Goal: Contribute content: Contribute content

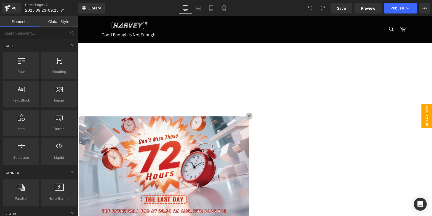
click at [186, 164] on img at bounding box center [164, 166] width 172 height 102
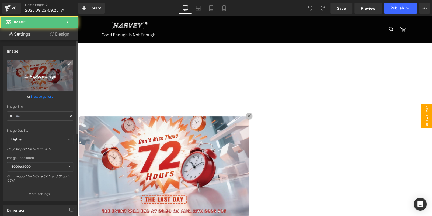
type input "[URL][DOMAIN_NAME]"
click at [32, 66] on link "Replace Image" at bounding box center [40, 75] width 66 height 31
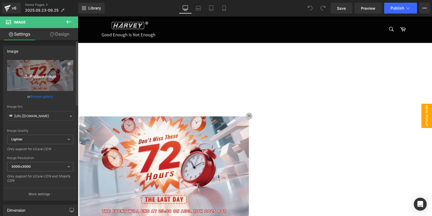
type input "C:\fakepath\banner.jpg"
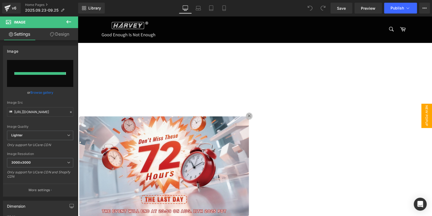
type input "[URL][DOMAIN_NAME]"
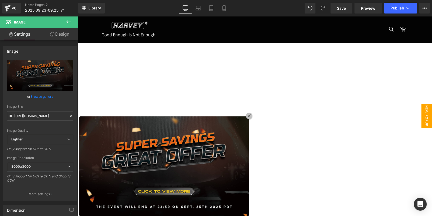
click at [159, 144] on img at bounding box center [164, 166] width 172 height 102
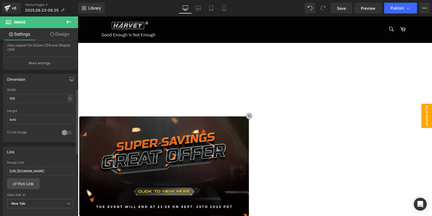
scroll to position [162, 0]
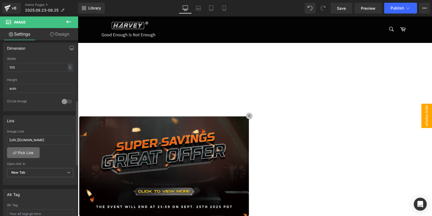
click at [26, 154] on link "Pick Link" at bounding box center [23, 152] width 33 height 11
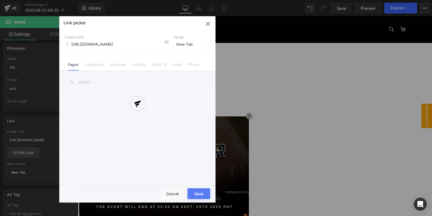
click at [165, 42] on div at bounding box center [137, 109] width 156 height 186
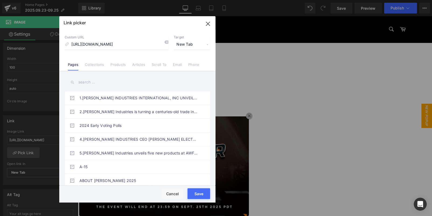
click at [165, 42] on icon at bounding box center [166, 42] width 4 height 4
click at [89, 65] on link "Collections" at bounding box center [94, 66] width 19 height 8
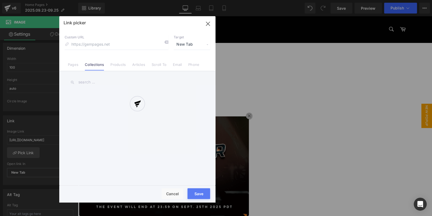
click at [97, 80] on div at bounding box center [137, 109] width 156 height 186
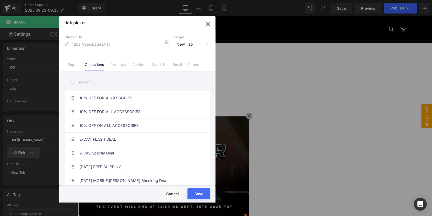
click at [99, 81] on input "text" at bounding box center [138, 82] width 146 height 12
paste input "SUPER SAVINGS GREAT OFFER"
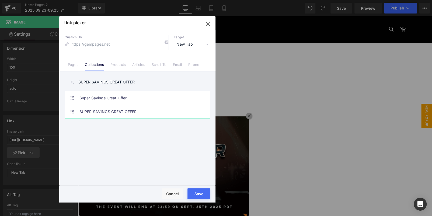
type input "SUPER SAVINGS GREAT OFFER"
click at [135, 113] on link "SUPER SAVINGS GREAT OFFER" at bounding box center [138, 111] width 119 height 13
type input "/collections/super-savings-great-offer-1"
click at [199, 189] on button "Save" at bounding box center [199, 193] width 23 height 11
type input "/collections/super-savings-great-offer-1"
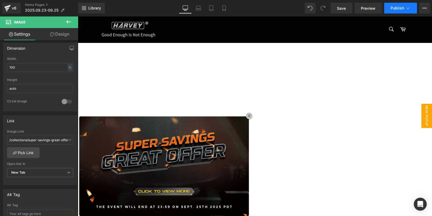
click at [399, 9] on span "Publish" at bounding box center [397, 8] width 13 height 4
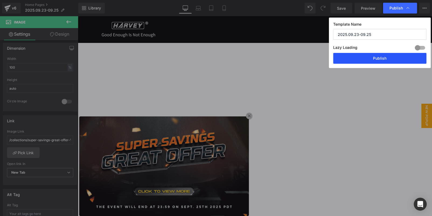
click at [399, 57] on button "Publish" at bounding box center [379, 58] width 93 height 11
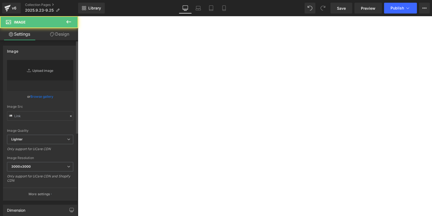
type input "[URL][DOMAIN_NAME]"
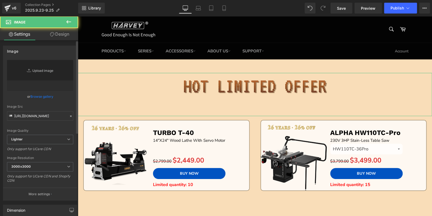
click at [40, 71] on link "Replace Image" at bounding box center [40, 75] width 66 height 31
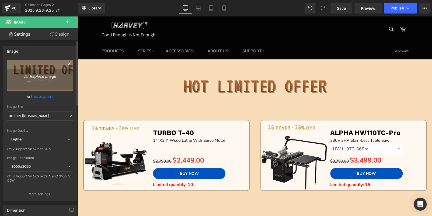
type input "C:\fakepath\edm_02.jpg"
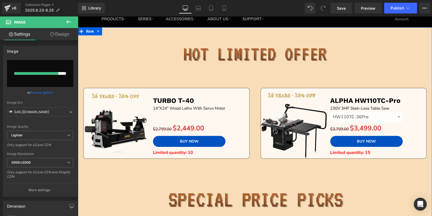
scroll to position [27, 0]
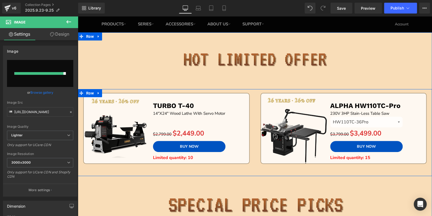
click at [224, 170] on div "Sale Off (P) Image TURBO T-40 Text Block 14"X24" Wood Lathe With Servo Motor Te…" at bounding box center [166, 134] width 177 height 83
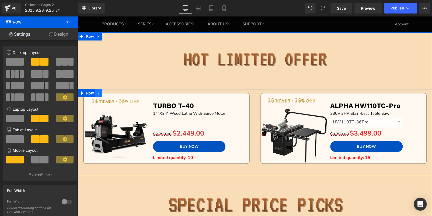
click at [95, 89] on link at bounding box center [98, 93] width 7 height 8
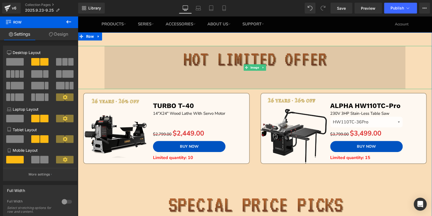
click at [177, 54] on img at bounding box center [255, 67] width 301 height 43
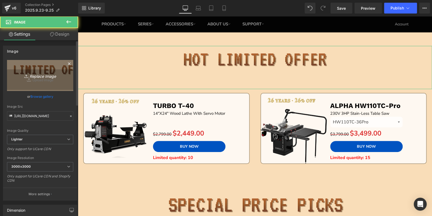
click at [30, 62] on link "Replace Image" at bounding box center [40, 75] width 66 height 31
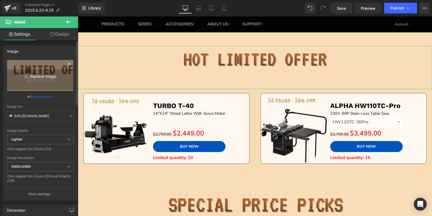
type input "C:\fakepath\edm_02.jpg"
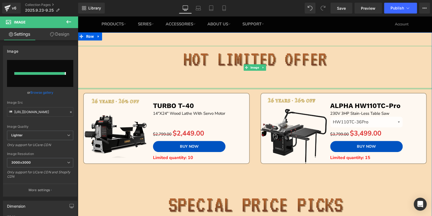
type input "[URL][DOMAIN_NAME]"
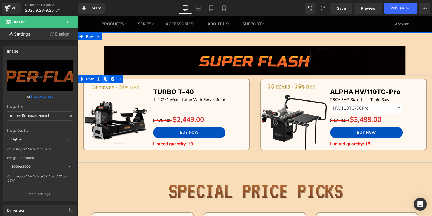
click at [104, 79] on icon at bounding box center [106, 79] width 4 height 4
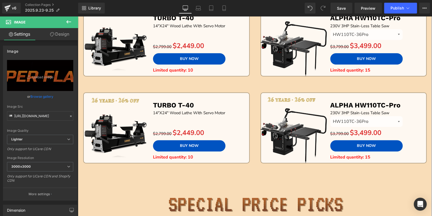
scroll to position [69, 0]
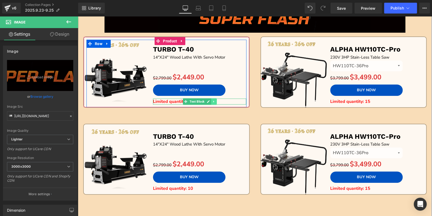
click at [214, 101] on icon at bounding box center [213, 101] width 3 height 3
click at [215, 101] on icon at bounding box center [216, 101] width 3 height 3
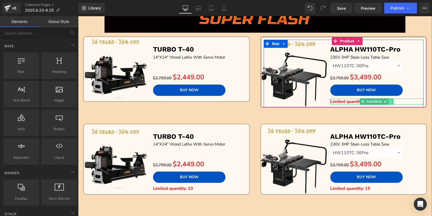
click at [390, 100] on icon at bounding box center [391, 101] width 3 height 3
click at [393, 101] on icon at bounding box center [393, 101] width 3 height 3
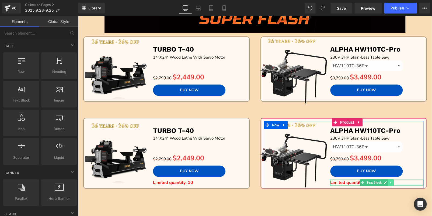
click at [391, 181] on icon at bounding box center [391, 182] width 3 height 3
click at [392, 181] on icon at bounding box center [393, 182] width 3 height 3
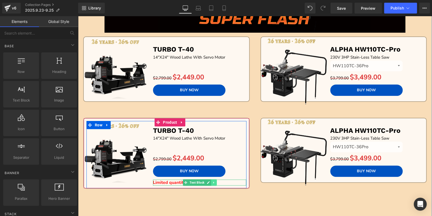
click at [213, 181] on icon at bounding box center [213, 182] width 1 height 2
click at [217, 181] on icon at bounding box center [216, 182] width 3 height 3
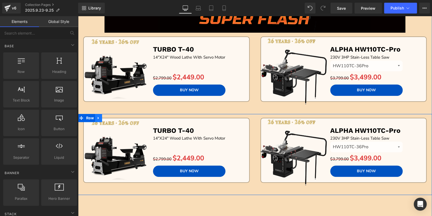
click at [97, 117] on icon at bounding box center [99, 118] width 4 height 4
click at [105, 116] on icon at bounding box center [106, 118] width 4 height 4
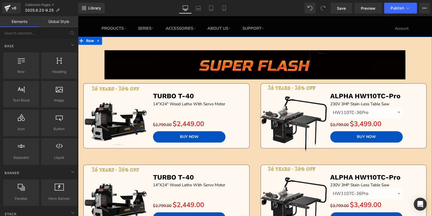
scroll to position [0, 0]
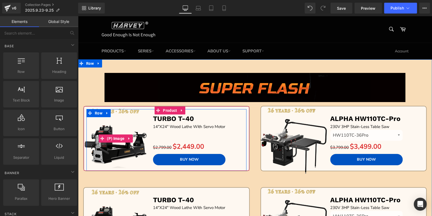
click at [112, 131] on img at bounding box center [116, 138] width 72 height 72
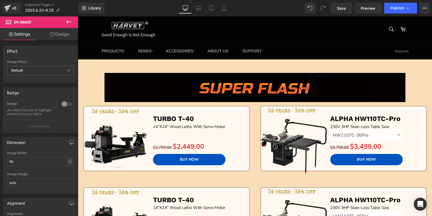
click at [68, 19] on icon at bounding box center [68, 22] width 6 height 6
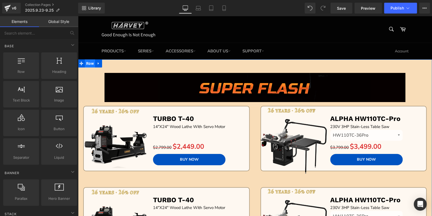
click at [86, 63] on span "Row" at bounding box center [90, 63] width 10 height 8
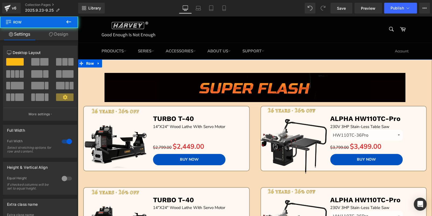
click at [64, 33] on link "Design" at bounding box center [58, 34] width 39 height 12
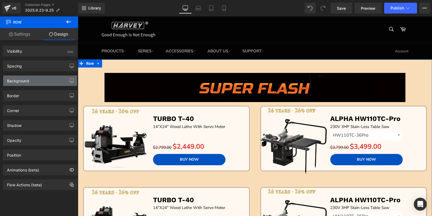
click at [35, 81] on div "Background" at bounding box center [40, 80] width 74 height 10
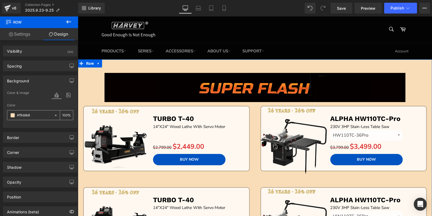
click at [34, 115] on input "#f9ddb8" at bounding box center [34, 115] width 34 height 6
paste input "050000"
type input "050000"
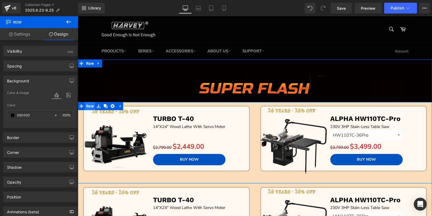
click at [87, 106] on span "Row" at bounding box center [90, 106] width 10 height 8
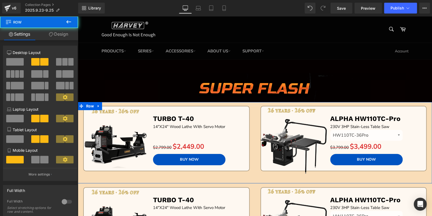
click at [52, 30] on link "Design" at bounding box center [58, 34] width 39 height 12
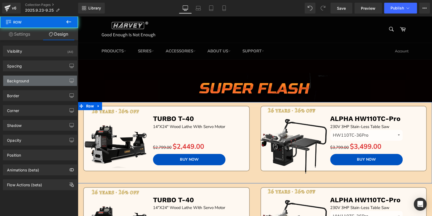
type input "#f9ddb8"
type input "100"
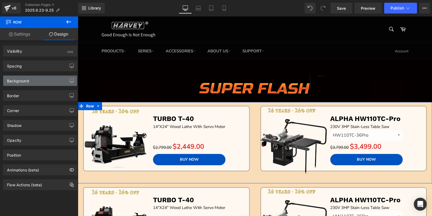
click at [36, 80] on div "Background" at bounding box center [40, 80] width 74 height 10
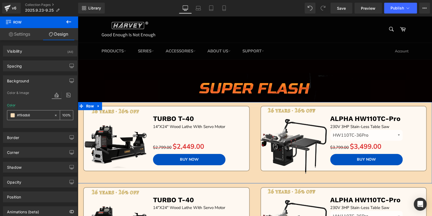
click at [38, 115] on input "#f9ddb8" at bounding box center [34, 115] width 34 height 6
paste input "050000"
type input "050000"
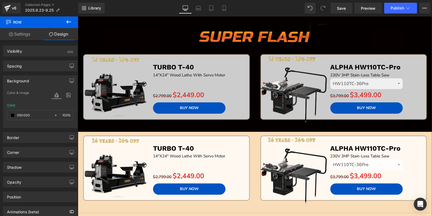
scroll to position [54, 0]
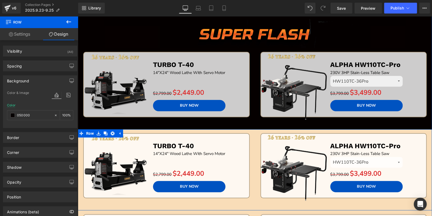
click at [238, 201] on div "Sale Off (P) Image TURBO T-40 Text Block 14"X24" Wood Lathe With Servo Motor Te…" at bounding box center [166, 171] width 177 height 77
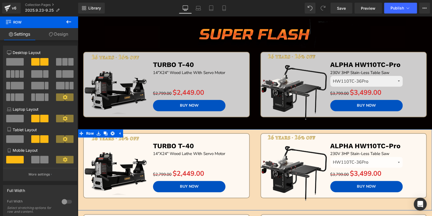
click at [53, 32] on link "Design" at bounding box center [58, 34] width 39 height 12
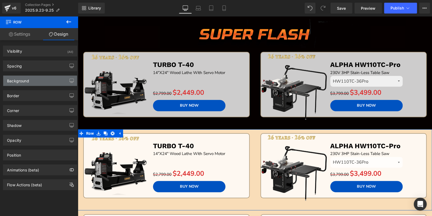
type input "#f9ddb8"
type input "100"
click at [41, 81] on div "Background" at bounding box center [40, 80] width 74 height 10
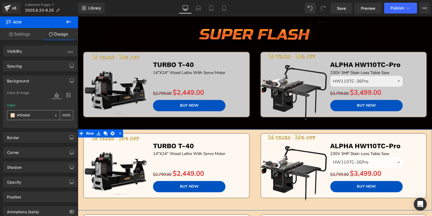
click at [38, 113] on input "#f9ddb8" at bounding box center [34, 115] width 34 height 6
paste input "050000"
type input "050000"
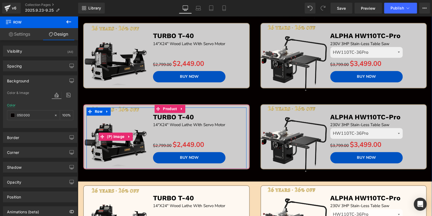
scroll to position [108, 0]
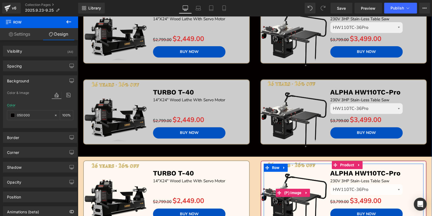
click at [253, 169] on link "Sale Off" at bounding box center [293, 193] width 80 height 72
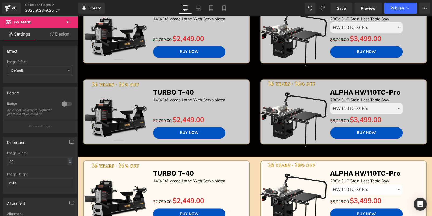
click at [58, 32] on link "Design" at bounding box center [59, 34] width 39 height 12
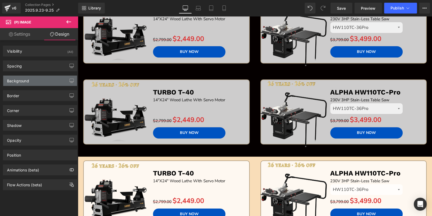
click at [28, 83] on div "Background" at bounding box center [40, 80] width 74 height 10
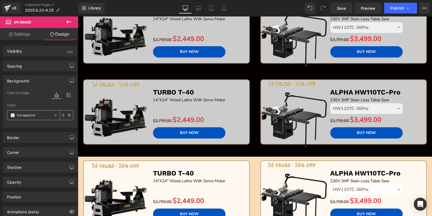
click at [46, 114] on input "transparent" at bounding box center [34, 115] width 34 height 6
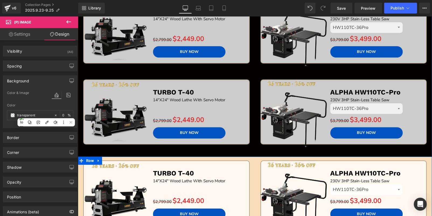
click at [250, 161] on div "Sale Off (P) Image TURBO T-40 Text Block 14"X24" Wood Lathe With Servo Motor Te…" at bounding box center [166, 198] width 177 height 77
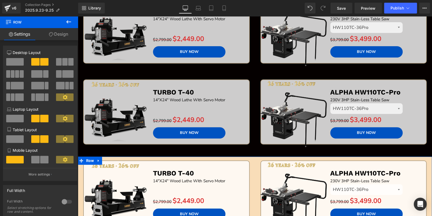
click at [62, 35] on link "Design" at bounding box center [58, 34] width 39 height 12
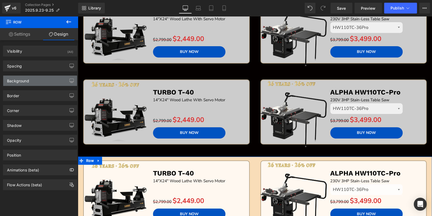
type input "#f9ddb8"
type input "100"
click at [34, 78] on div "Background" at bounding box center [40, 80] width 74 height 10
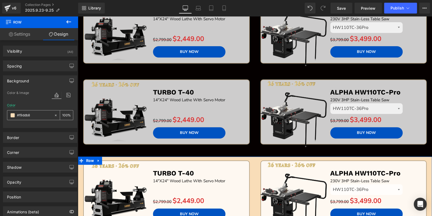
click at [37, 114] on input "#f9ddb8" at bounding box center [34, 115] width 34 height 6
paste input "050000"
type input "050000"
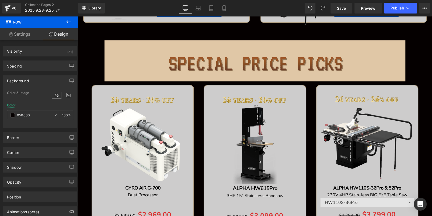
scroll to position [350, 0]
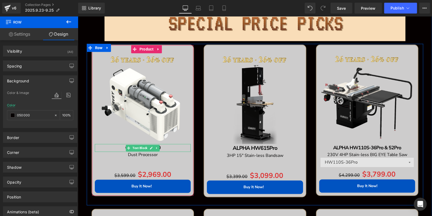
click at [168, 146] on p "GYRO AIR G-700" at bounding box center [143, 148] width 96 height 8
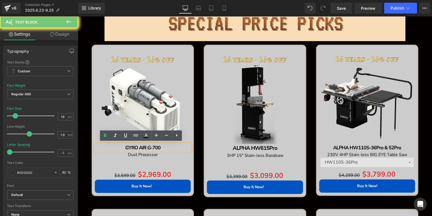
click at [168, 146] on p "GYRO AIR G-700" at bounding box center [143, 148] width 96 height 8
copy b "GYRO AIR G-700"
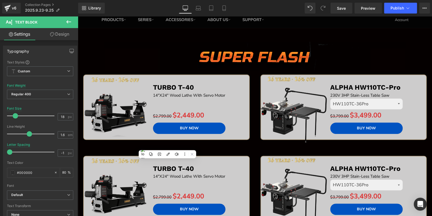
scroll to position [0, 0]
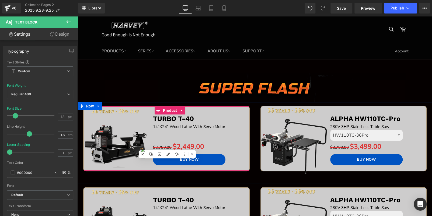
click at [108, 129] on img at bounding box center [116, 138] width 72 height 72
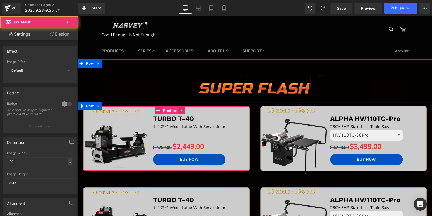
click at [166, 110] on span "Product" at bounding box center [170, 110] width 17 height 8
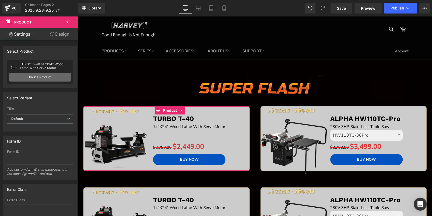
click at [54, 77] on link "Pick a Product" at bounding box center [40, 77] width 62 height 9
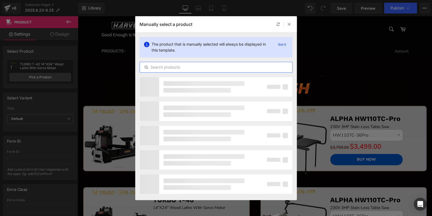
click at [174, 67] on input "text" at bounding box center [216, 67] width 153 height 6
paste input "GYRO AIR G-700"
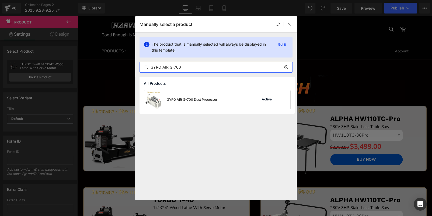
type input "GYRO AIR G-700"
click at [201, 99] on div "GYRO AIR G-700 Dust Processor" at bounding box center [192, 99] width 51 height 5
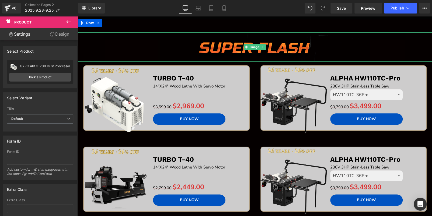
scroll to position [81, 0]
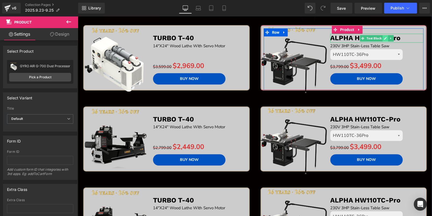
click at [384, 37] on icon at bounding box center [385, 38] width 3 height 3
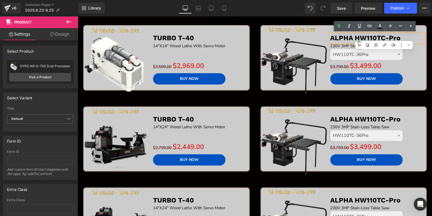
click at [383, 37] on b "ALPHA HW110TC-Pro" at bounding box center [365, 38] width 70 height 8
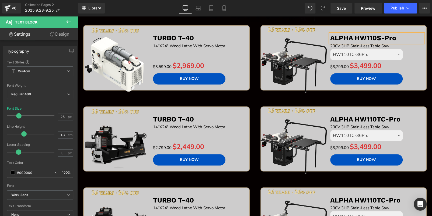
click at [383, 37] on b "ALPHA HW110S-Pro" at bounding box center [363, 38] width 66 height 8
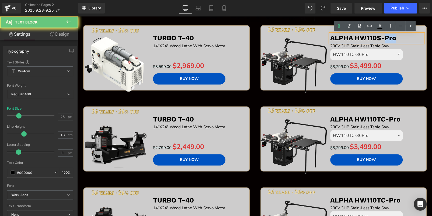
click at [383, 37] on b "ALPHA HW110S-Pro" at bounding box center [363, 38] width 66 height 8
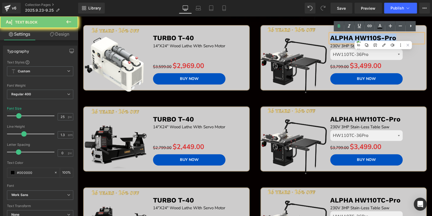
copy b "ALPHA HW110S-Pro"
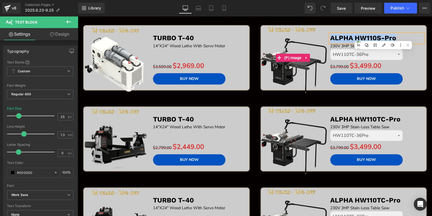
click at [308, 25] on img at bounding box center [293, 58] width 72 height 72
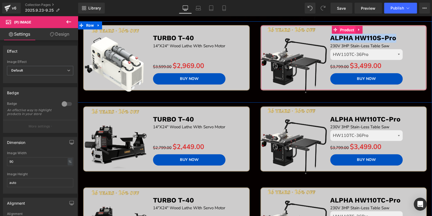
click at [347, 28] on span "Product" at bounding box center [347, 30] width 17 height 8
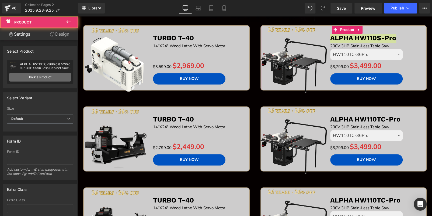
click at [40, 74] on link "Pick a Product" at bounding box center [40, 77] width 62 height 9
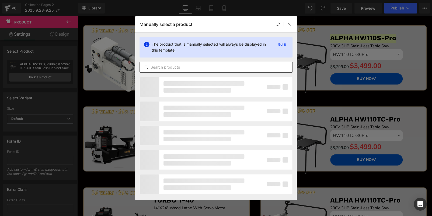
click at [171, 64] on input "text" at bounding box center [216, 67] width 153 height 6
paste input "ALPHA HW110S-Pro"
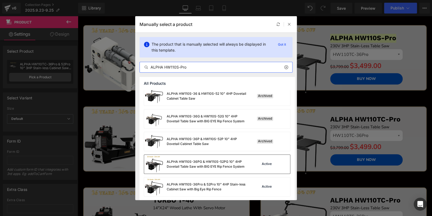
scroll to position [4, 0]
type input "ALPHA HW110S-Pro"
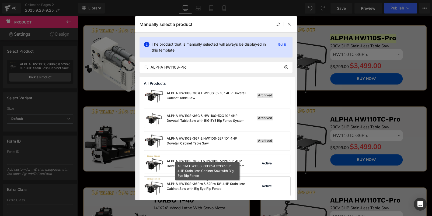
drag, startPoint x: 245, startPoint y: 188, endPoint x: 168, endPoint y: 172, distance: 79.1
click at [245, 188] on div "ALPHA HW110S-36Pro & 52Pro 10" 4HP Stain-less Cabinet Saw with Big Eye Rip Fence" at bounding box center [207, 186] width 81 height 10
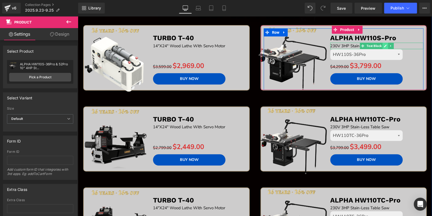
click at [384, 44] on icon at bounding box center [385, 45] width 3 height 3
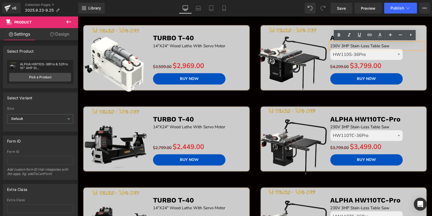
click at [342, 45] on span "230V 3HP Stain-Less Table Saw" at bounding box center [359, 45] width 59 height 5
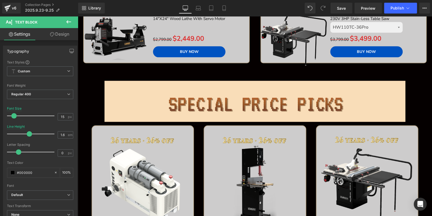
scroll to position [431, 0]
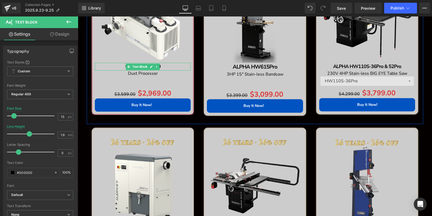
click at [180, 64] on p "GYRO AIR G-700" at bounding box center [143, 67] width 96 height 8
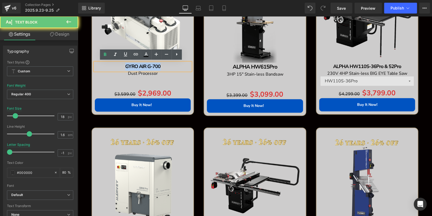
click at [180, 64] on p "GYRO AIR G-700" at bounding box center [143, 67] width 96 height 8
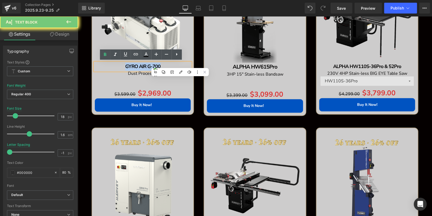
copy b "GYRO AIR G-700"
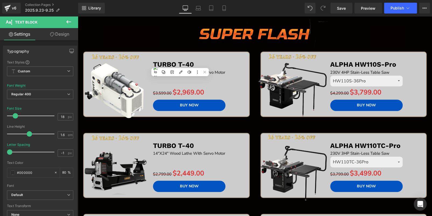
scroll to position [54, 0]
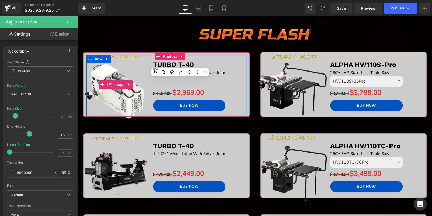
click at [109, 74] on img at bounding box center [116, 84] width 72 height 72
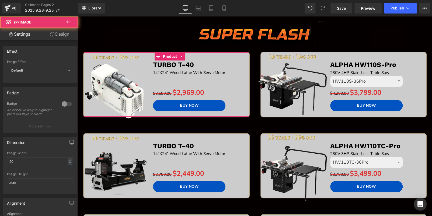
drag, startPoint x: 164, startPoint y: 55, endPoint x: 125, endPoint y: 64, distance: 39.6
click at [164, 55] on span "Product" at bounding box center [170, 56] width 17 height 8
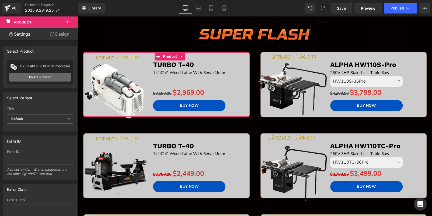
click at [38, 75] on link "Pick a Product" at bounding box center [40, 77] width 62 height 9
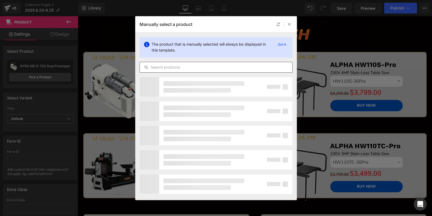
click at [169, 67] on input "text" at bounding box center [216, 67] width 153 height 6
paste input "GYRO AIR G-700"
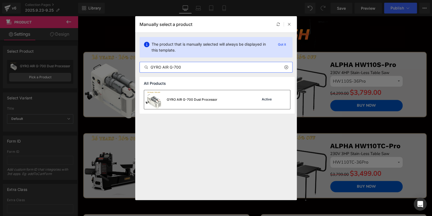
type input "GYRO AIR G-700"
click at [207, 95] on div "GYRO AIR G-700 Dust Processor" at bounding box center [180, 99] width 73 height 19
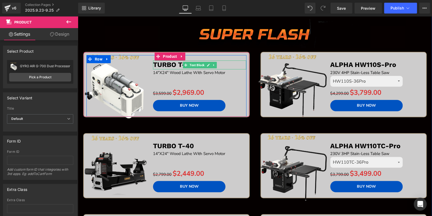
click at [230, 65] on p "TURBO T-40" at bounding box center [199, 64] width 93 height 9
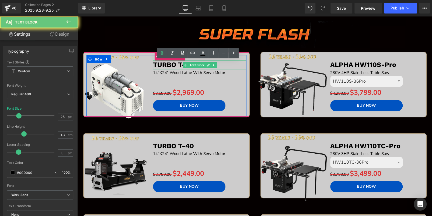
click at [230, 65] on p "TURBO T-40" at bounding box center [199, 64] width 93 height 9
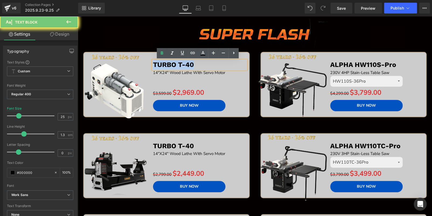
click at [230, 65] on p "TURBO T-40" at bounding box center [199, 64] width 93 height 9
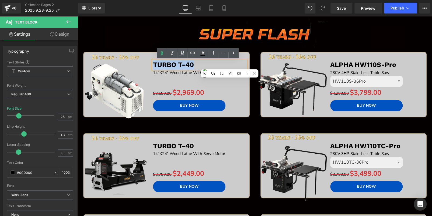
paste div
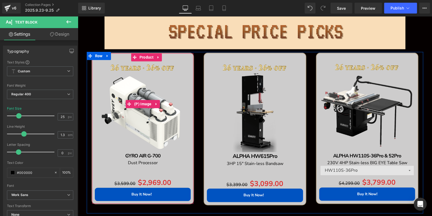
scroll to position [350, 0]
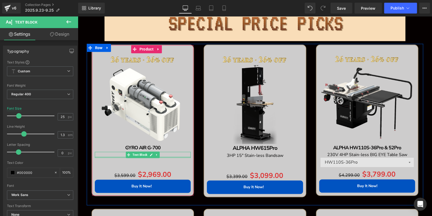
click at [176, 153] on p "Dust Processor" at bounding box center [143, 154] width 96 height 6
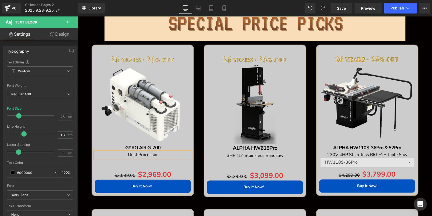
click at [176, 153] on p "Dust Processor" at bounding box center [143, 154] width 96 height 6
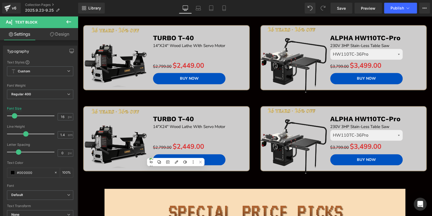
scroll to position [0, 0]
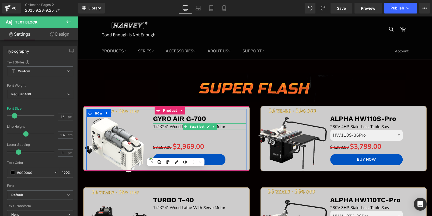
click at [229, 126] on p "14"X24" Wood Lathe With Servo Motor" at bounding box center [199, 126] width 93 height 6
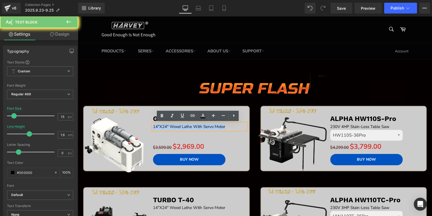
click at [229, 126] on p "14"X24" Wood Lathe With Servo Motor" at bounding box center [199, 126] width 93 height 6
paste div
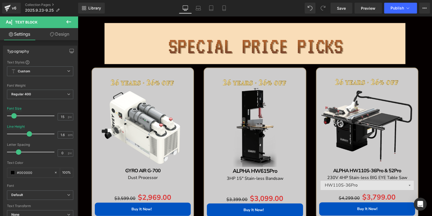
scroll to position [377, 0]
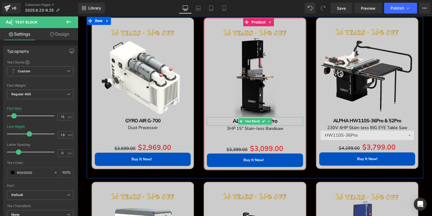
click at [285, 119] on p "ALPHA HW615Pro" at bounding box center [255, 121] width 96 height 9
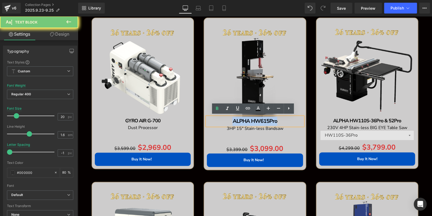
click at [285, 119] on p "ALPHA HW615Pro" at bounding box center [255, 121] width 96 height 9
copy b "ALPHA HW615Pro"
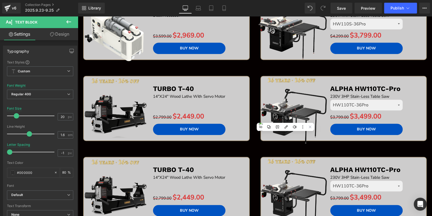
scroll to position [81, 0]
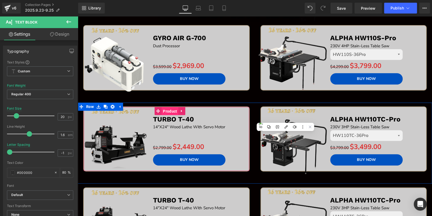
click at [162, 111] on span "Product" at bounding box center [170, 111] width 17 height 8
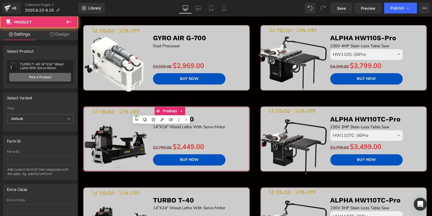
click at [32, 79] on link "Pick a Product" at bounding box center [40, 77] width 62 height 9
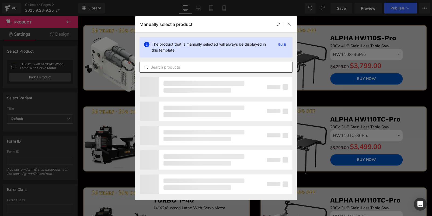
click at [173, 69] on input "text" at bounding box center [216, 67] width 153 height 6
paste input "ALPHA HW615Pro"
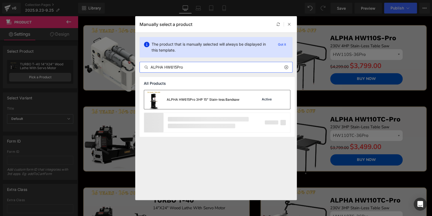
type input "ALPHA HW615Pro"
click at [207, 93] on div "ALPHA HW615Pro 3HP 15" Stain-less Bandsaw" at bounding box center [191, 99] width 95 height 19
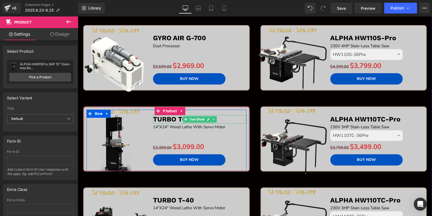
click at [225, 119] on p "TURBO T-40" at bounding box center [199, 119] width 93 height 9
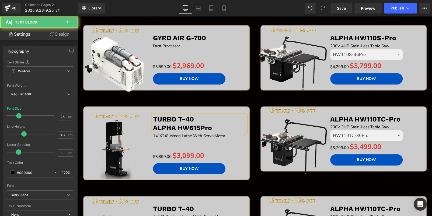
click at [153, 124] on b "ALPHA HW615Pro" at bounding box center [182, 128] width 59 height 8
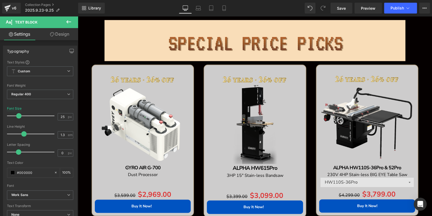
scroll to position [431, 0]
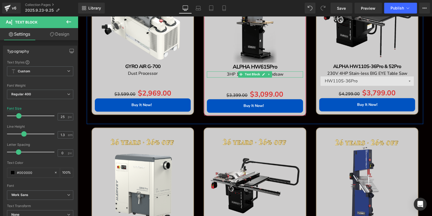
click at [288, 71] on div at bounding box center [255, 71] width 96 height 1
click at [288, 71] on p "3HP 15" Stain-less Bandsaw" at bounding box center [255, 74] width 96 height 6
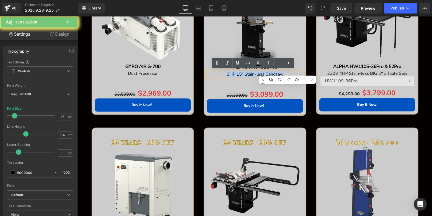
copy span "3HP 15" Stain-less Bandsaw"
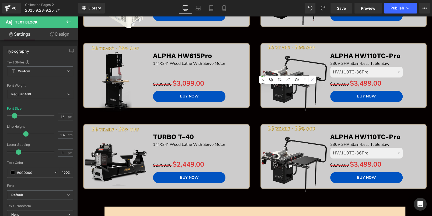
scroll to position [135, 0]
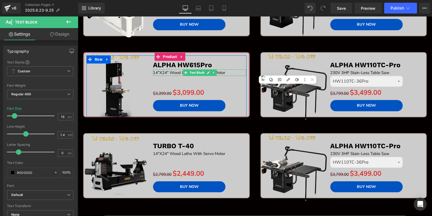
click at [228, 71] on p "14"X24" Wood Lathe With Servo Motor" at bounding box center [199, 72] width 93 height 6
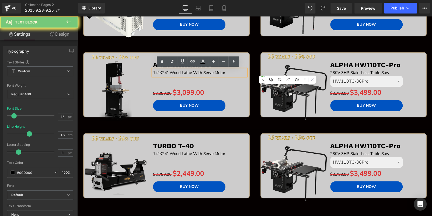
click at [228, 70] on p "14"X24" Wood Lathe With Servo Motor" at bounding box center [199, 72] width 93 height 6
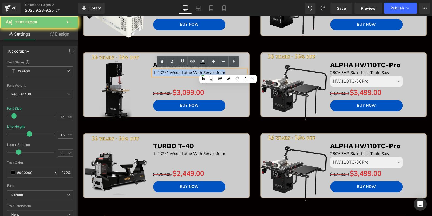
paste div
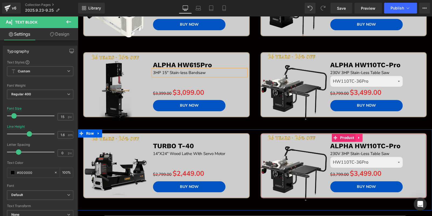
click at [358, 136] on icon at bounding box center [359, 137] width 4 height 4
drag, startPoint x: 360, startPoint y: 136, endPoint x: 337, endPoint y: 141, distance: 23.2
click at [361, 136] on icon at bounding box center [363, 138] width 4 height 4
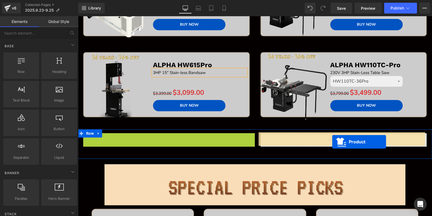
drag, startPoint x: 155, startPoint y: 137, endPoint x: 332, endPoint y: 141, distance: 176.8
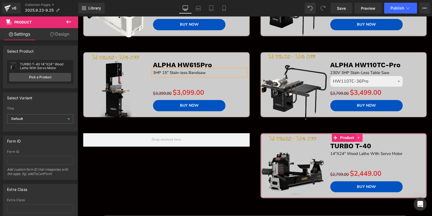
click at [356, 137] on link at bounding box center [359, 137] width 7 height 8
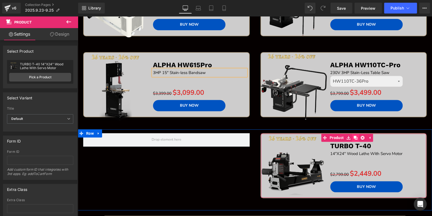
click at [354, 137] on icon at bounding box center [356, 138] width 4 height 4
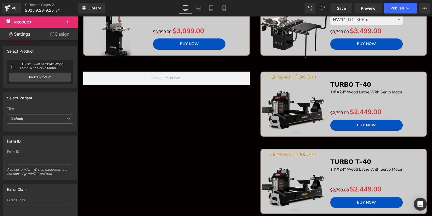
scroll to position [171, 0]
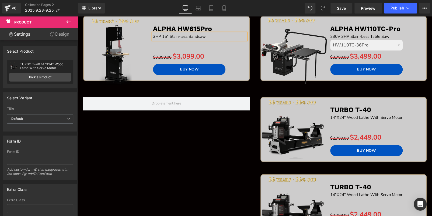
click at [324, 103] on div "Sale Off (P) Image TURBO T-40 Text Block 14"X24" Wood Lathe With Servo Motor Te…" at bounding box center [344, 129] width 167 height 65
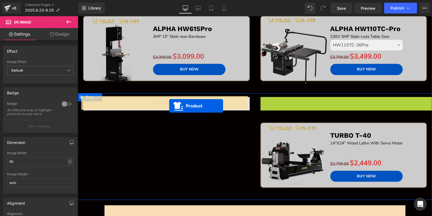
drag, startPoint x: 313, startPoint y: 101, endPoint x: 169, endPoint y: 106, distance: 143.4
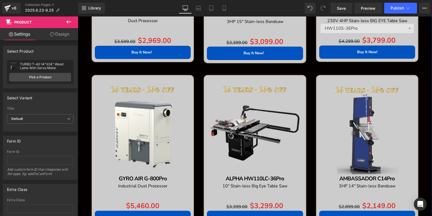
scroll to position [521, 0]
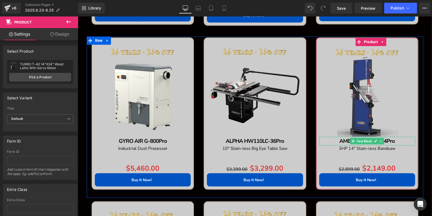
click at [406, 139] on p "AMBASSADOR C14Pro" at bounding box center [367, 140] width 96 height 9
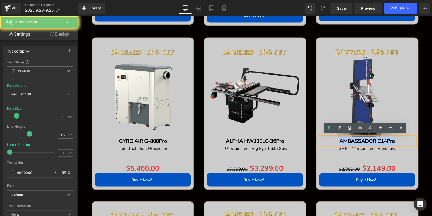
click at [406, 139] on p "AMBASSADOR C14Pro" at bounding box center [367, 140] width 96 height 9
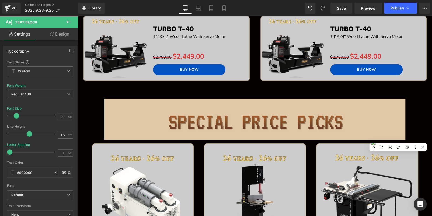
scroll to position [144, 0]
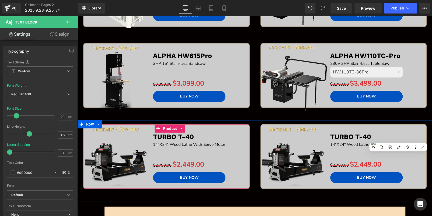
click at [166, 128] on span "Product" at bounding box center [170, 128] width 17 height 8
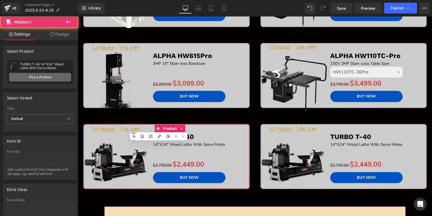
click at [45, 75] on link "Pick a Product" at bounding box center [40, 77] width 62 height 9
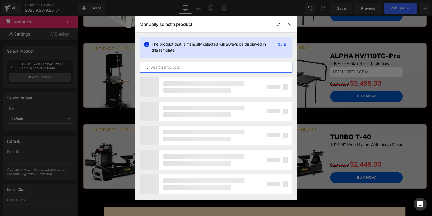
click at [198, 65] on input "text" at bounding box center [216, 67] width 153 height 6
paste input "AMBASSADOR C14Pro"
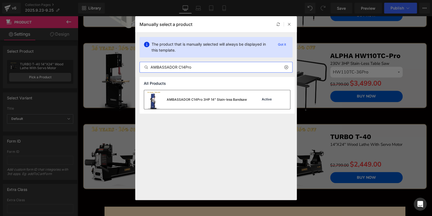
type input "AMBASSADOR C14Pro"
drag, startPoint x: 218, startPoint y: 96, endPoint x: 139, endPoint y: 90, distance: 78.7
click at [218, 97] on div "AMBASSADOR C14Pro 3HP 14" Stain-less Bandsaw" at bounding box center [207, 99] width 80 height 5
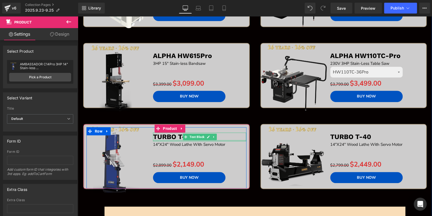
click at [228, 137] on p "TURBO T-40" at bounding box center [199, 136] width 93 height 9
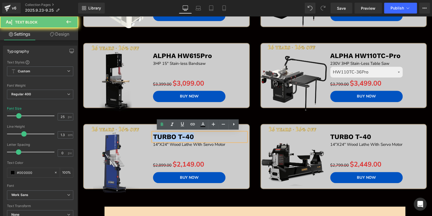
click at [228, 137] on p "TURBO T-40" at bounding box center [199, 136] width 93 height 9
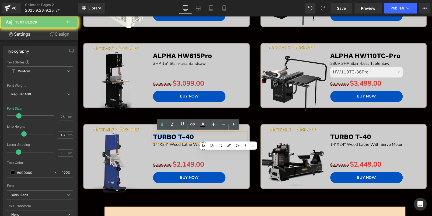
paste div
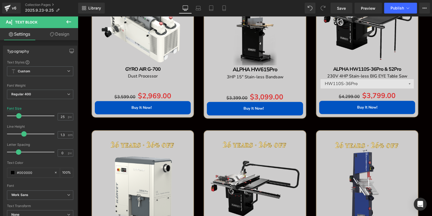
scroll to position [467, 0]
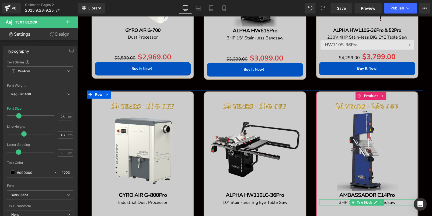
click at [400, 201] on p "3HP 14" Stain-less Bandsaw" at bounding box center [367, 202] width 96 height 6
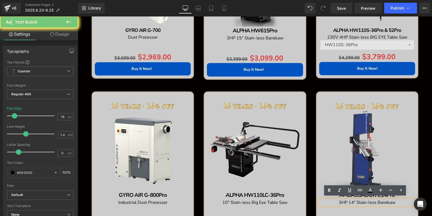
click at [400, 201] on p "3HP 14" Stain-less Bandsaw" at bounding box center [367, 202] width 96 height 6
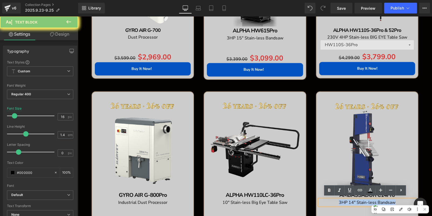
click at [400, 201] on p "3HP 14" Stain-less Bandsaw" at bounding box center [367, 202] width 96 height 6
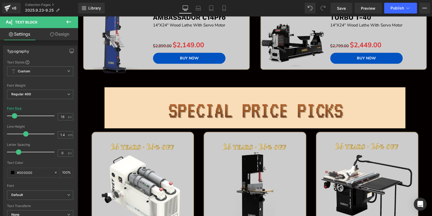
scroll to position [225, 0]
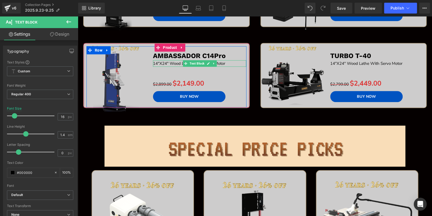
click at [229, 61] on p "14"X24" Wood Lathe With Servo Motor" at bounding box center [199, 63] width 93 height 6
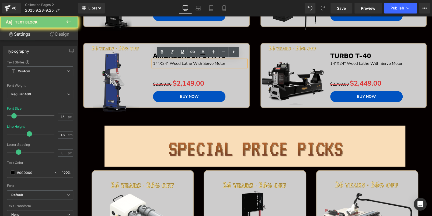
click at [229, 61] on p "14"X24" Wood Lathe With Servo Motor" at bounding box center [199, 63] width 93 height 6
paste div
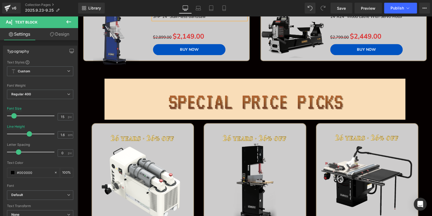
scroll to position [386, 0]
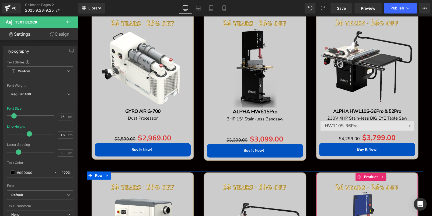
click at [381, 174] on icon at bounding box center [383, 176] width 4 height 4
click at [383, 174] on link at bounding box center [386, 176] width 7 height 8
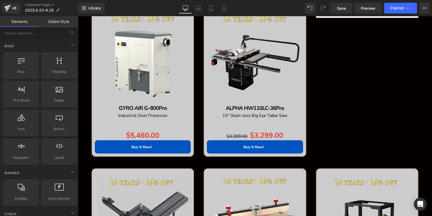
scroll to position [521, 0]
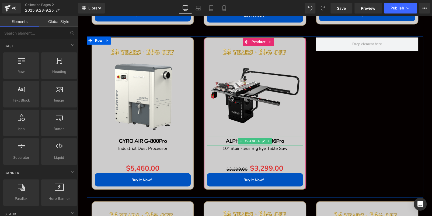
click at [290, 140] on p "ALPHA HW110LC-36Pro" at bounding box center [255, 140] width 96 height 9
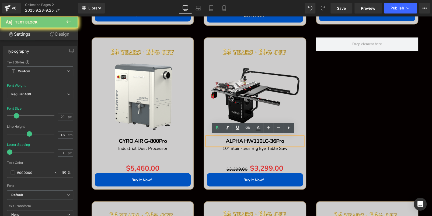
click at [290, 140] on p "ALPHA HW110LC-36Pro" at bounding box center [255, 140] width 96 height 9
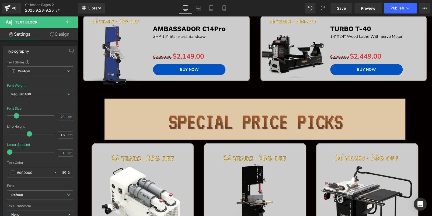
scroll to position [198, 0]
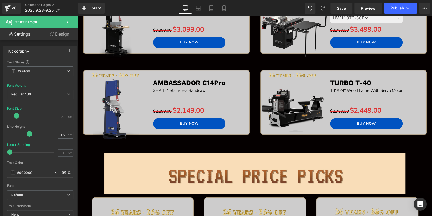
click at [315, 78] on img at bounding box center [293, 102] width 72 height 72
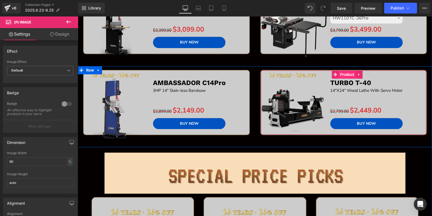
click at [339, 71] on span "Product" at bounding box center [347, 74] width 17 height 8
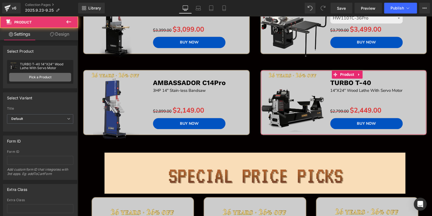
click at [33, 77] on link "Pick a Product" at bounding box center [40, 77] width 62 height 9
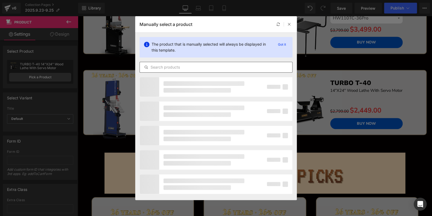
click at [190, 64] on input "text" at bounding box center [216, 67] width 153 height 6
paste input "ALPHA HW110LC-36Pro"
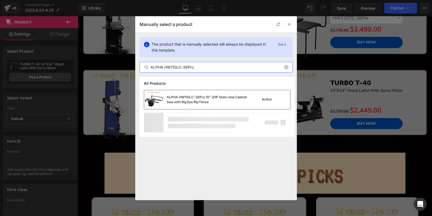
type input "ALPHA HW110LC-36Pro"
click at [221, 101] on div "ALPHA HW110LC-36Pro 10" 2HP Stain-less Cabinet Saw with Big Eye Rip Fence" at bounding box center [207, 100] width 81 height 10
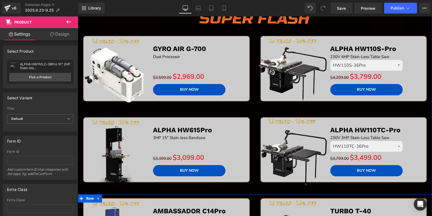
scroll to position [63, 0]
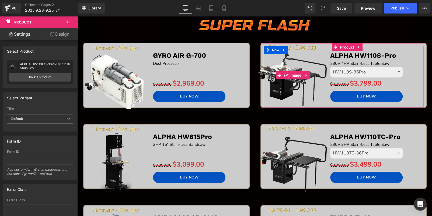
click at [276, 62] on img at bounding box center [293, 75] width 72 height 72
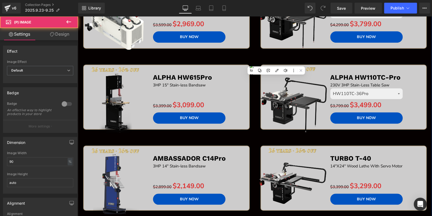
scroll to position [171, 0]
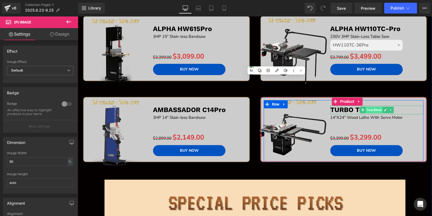
click at [376, 108] on span "Text Block" at bounding box center [374, 109] width 17 height 6
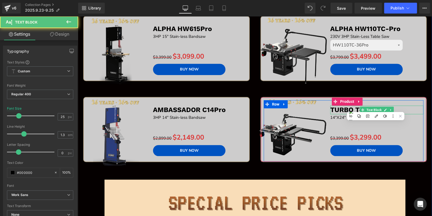
click at [345, 110] on b "TURBO T-40" at bounding box center [350, 110] width 41 height 8
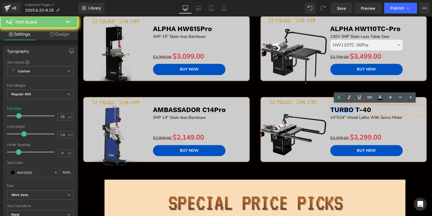
click at [345, 110] on b "TURBO T-40" at bounding box center [350, 110] width 41 height 8
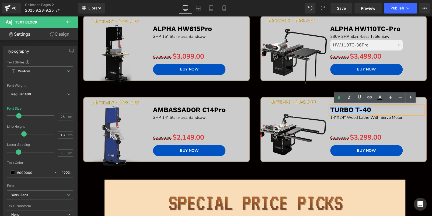
copy b "TURBO T-40"
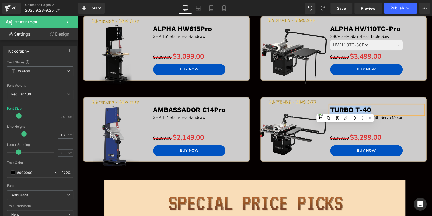
click at [342, 97] on div "Sale Off (P) Image TURBO T-40 Text Block 14"X24" Wood Lathe With Servo Motor Te…" at bounding box center [344, 129] width 167 height 65
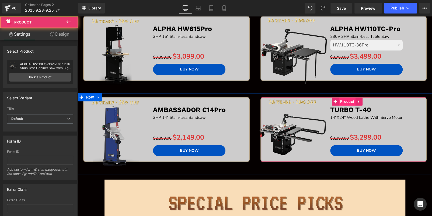
click at [342, 100] on span "Product" at bounding box center [347, 101] width 17 height 8
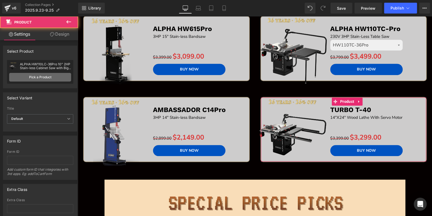
click at [22, 76] on link "Pick a Product" at bounding box center [40, 77] width 62 height 9
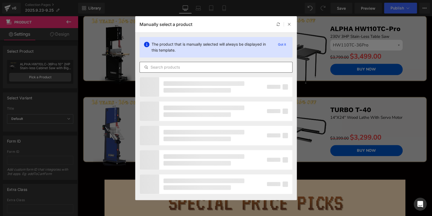
click at [184, 64] on input "text" at bounding box center [216, 67] width 153 height 6
paste input "TURBO T-40"
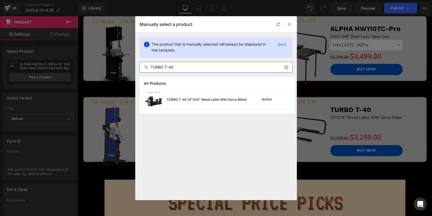
type input "TURBO T-40"
click at [214, 96] on div "TURBO T-40 14"X24" Wood Lathe With Servo Motor" at bounding box center [195, 99] width 103 height 19
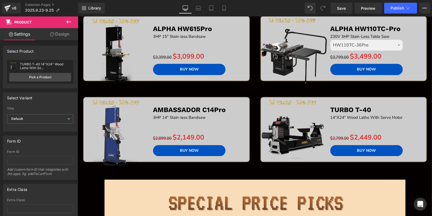
scroll to position [117, 0]
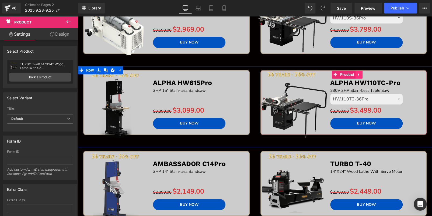
click at [357, 73] on icon at bounding box center [359, 74] width 4 height 4
click at [361, 73] on icon at bounding box center [363, 74] width 4 height 4
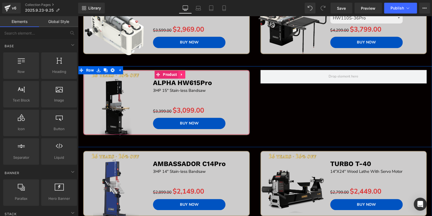
click at [181, 73] on icon at bounding box center [181, 74] width 1 height 2
click at [179, 72] on icon at bounding box center [179, 74] width 4 height 4
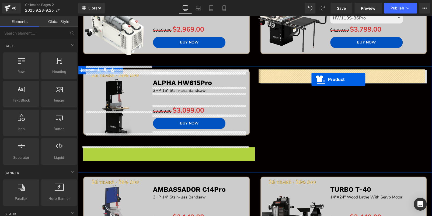
drag, startPoint x: 156, startPoint y: 150, endPoint x: 312, endPoint y: 79, distance: 170.7
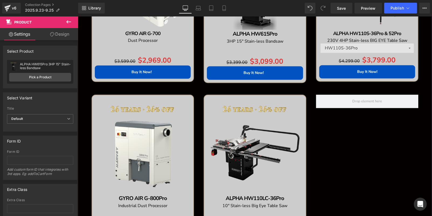
scroll to position [548, 0]
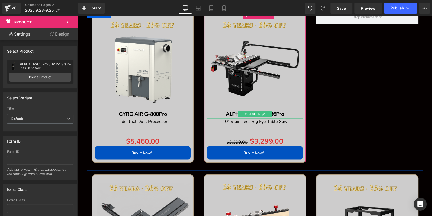
click at [281, 111] on b "ALPHA HW110LC-36Pro" at bounding box center [255, 113] width 58 height 7
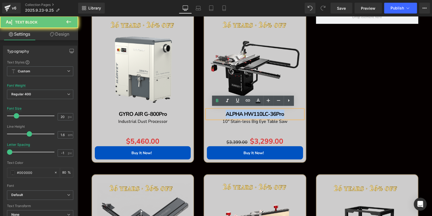
click at [281, 111] on b "ALPHA HW110LC-36Pro" at bounding box center [255, 113] width 58 height 7
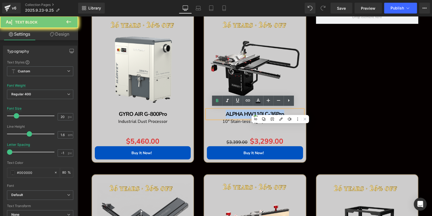
copy b "ALPHA HW110LC-36Pro"
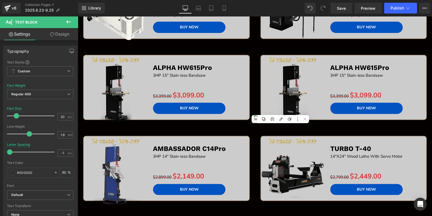
scroll to position [90, 0]
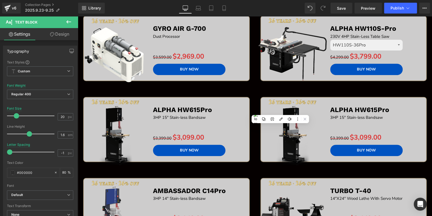
click at [320, 103] on img at bounding box center [293, 129] width 72 height 72
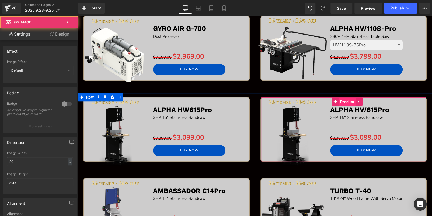
click at [341, 101] on span "Product" at bounding box center [347, 102] width 17 height 8
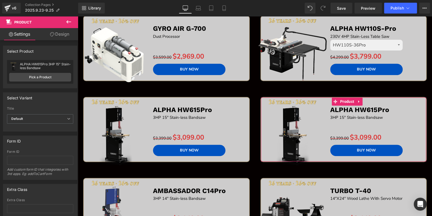
click at [42, 82] on div "ALPHA HW615Pro 3HP 15" Stain-less Bandsaw ALPHA HW615Pro 3HP 15" Stain-less Ban…" at bounding box center [40, 72] width 66 height 24
click at [44, 78] on link "Pick a Product" at bounding box center [40, 77] width 62 height 9
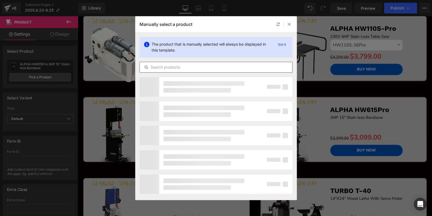
click at [180, 71] on div at bounding box center [216, 67] width 153 height 11
click at [180, 65] on input "text" at bounding box center [216, 67] width 153 height 6
paste input "ALPHA HW110LC-36Pro"
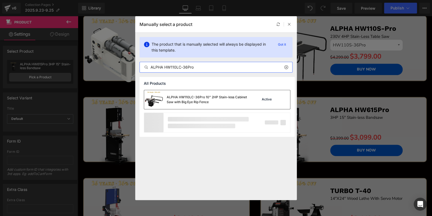
type input "ALPHA HW110LC-36Pro"
drag, startPoint x: 204, startPoint y: 95, endPoint x: 126, endPoint y: 78, distance: 79.3
click at [204, 95] on div "ALPHA HW110LC-36Pro 10" 2HP Stain-less Cabinet Saw with Big Eye Rip Fence" at bounding box center [207, 100] width 81 height 10
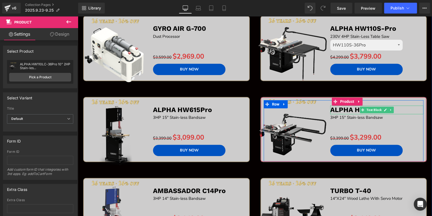
click at [406, 110] on p "ALPHA HW615Pro" at bounding box center [376, 109] width 93 height 9
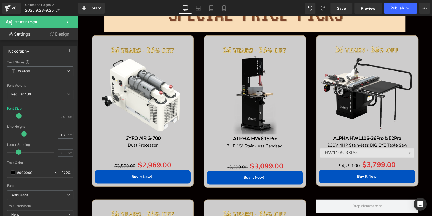
scroll to position [575, 0]
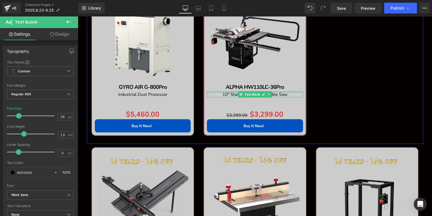
click at [294, 91] on p "10" Stain-less Big Eye Table Saw" at bounding box center [255, 94] width 96 height 6
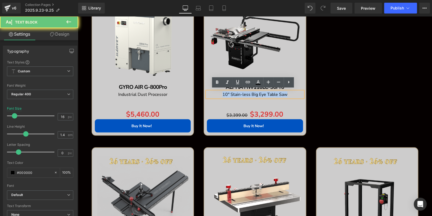
click at [294, 91] on p "10" Stain-less Big Eye Table Saw" at bounding box center [255, 94] width 96 height 6
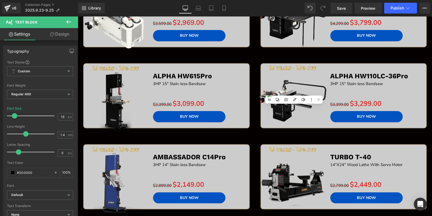
scroll to position [117, 0]
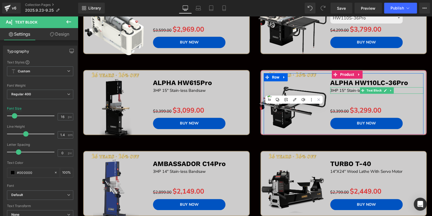
click at [397, 89] on p "3HP 15" Stain-less Bandsaw" at bounding box center [376, 90] width 93 height 6
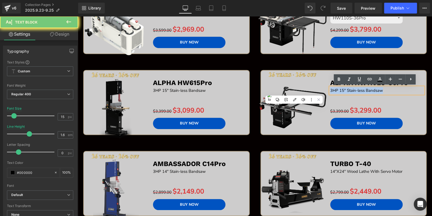
click at [397, 89] on p "3HP 15" Stain-less Bandsaw" at bounding box center [376, 90] width 93 height 6
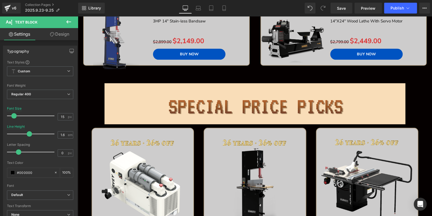
scroll to position [306, 0]
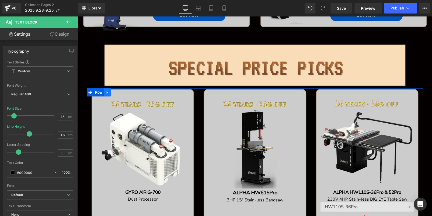
click at [106, 91] on icon at bounding box center [108, 92] width 4 height 4
click at [120, 91] on icon at bounding box center [122, 92] width 4 height 4
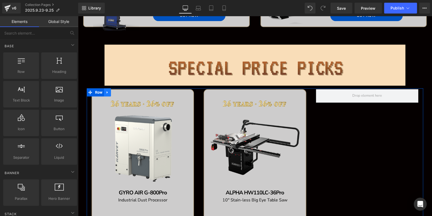
click at [106, 92] on icon at bounding box center [108, 92] width 4 height 4
click at [120, 91] on icon at bounding box center [122, 92] width 4 height 4
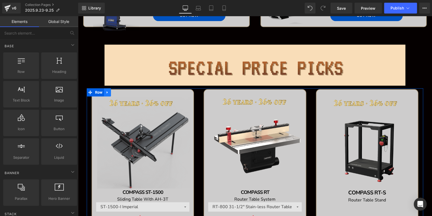
click at [105, 93] on link at bounding box center [107, 92] width 7 height 8
click at [120, 91] on icon at bounding box center [122, 92] width 4 height 4
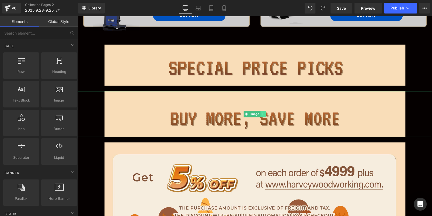
click at [263, 113] on icon at bounding box center [263, 114] width 1 height 2
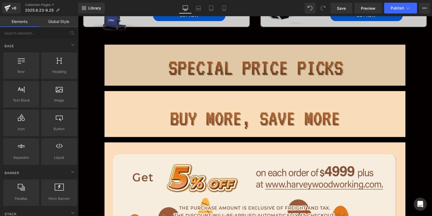
drag, startPoint x: 264, startPoint y: 112, endPoint x: 229, endPoint y: 75, distance: 50.5
click at [229, 75] on div "Image Sale Off (P) Image GYRO AIR G-700 Text Block Dust Processor Text Block Se…" at bounding box center [255, 3] width 354 height 483
click at [227, 71] on img at bounding box center [255, 64] width 301 height 41
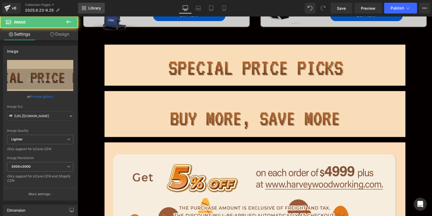
click at [97, 6] on span "Library" at bounding box center [94, 8] width 13 height 5
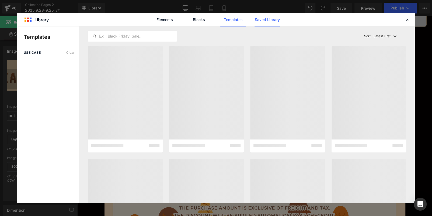
click at [270, 23] on link "Saved Library" at bounding box center [268, 19] width 26 height 13
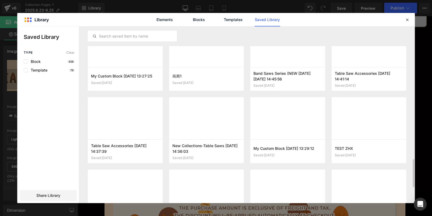
scroll to position [679, 0]
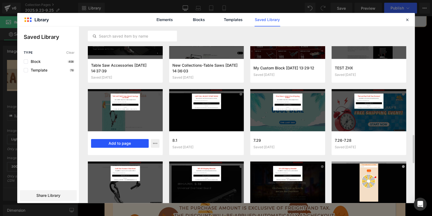
click at [113, 141] on button "Add to page" at bounding box center [120, 143] width 58 height 9
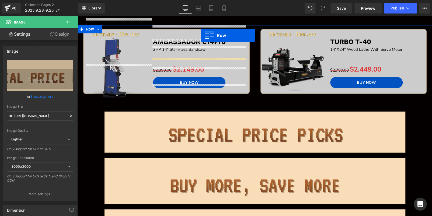
scroll to position [217, 0]
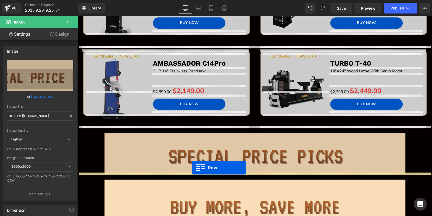
drag, startPoint x: 82, startPoint y: 47, endPoint x: 192, endPoint y: 167, distance: 163.2
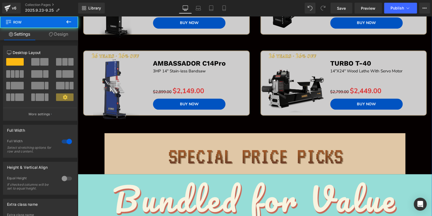
click at [224, 152] on img at bounding box center [255, 153] width 301 height 41
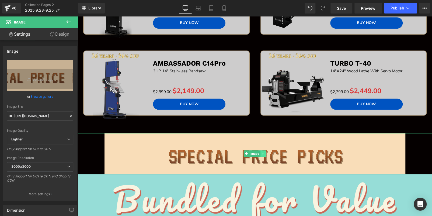
click at [262, 152] on icon at bounding box center [263, 153] width 3 height 3
click at [265, 152] on icon at bounding box center [266, 153] width 3 height 3
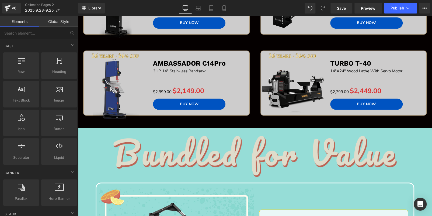
click at [184, 153] on img at bounding box center [254, 156] width 283 height 41
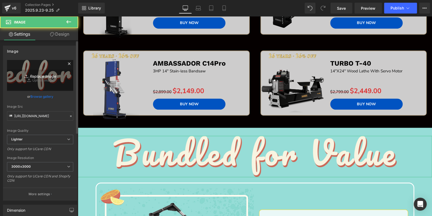
click at [33, 75] on icon "Replace Image" at bounding box center [40, 75] width 43 height 7
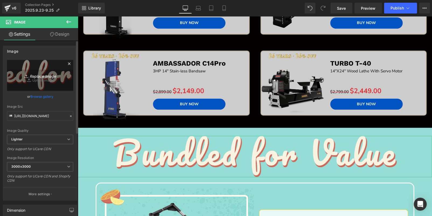
type input "C:\fakepath\edm_05.jpg"
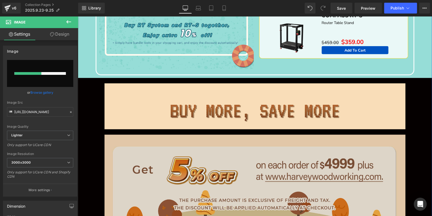
scroll to position [648, 0]
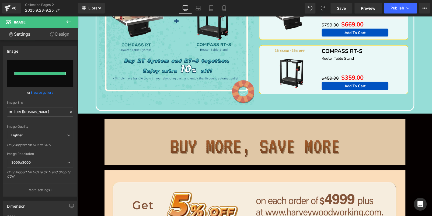
type input "[URL][DOMAIN_NAME]"
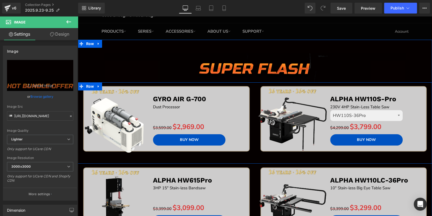
scroll to position [0, 0]
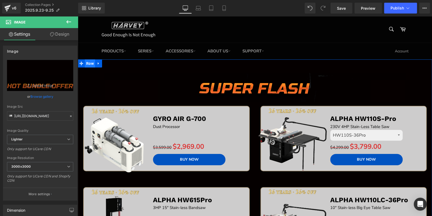
click at [92, 65] on span "Row" at bounding box center [90, 63] width 10 height 8
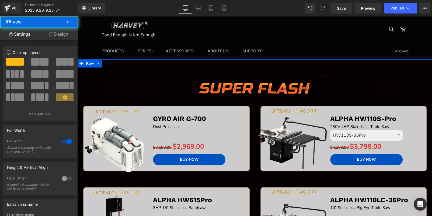
click at [69, 36] on link "Design" at bounding box center [58, 34] width 39 height 12
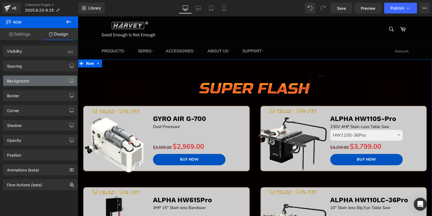
click at [46, 80] on div "Background" at bounding box center [40, 80] width 74 height 10
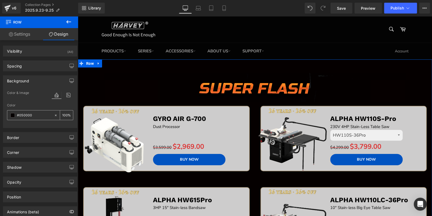
click at [43, 115] on input "#050000" at bounding box center [34, 115] width 34 height 6
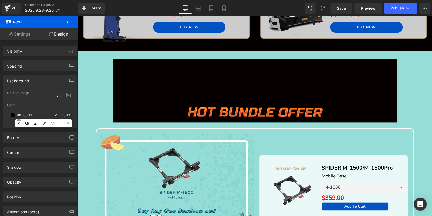
scroll to position [269, 0]
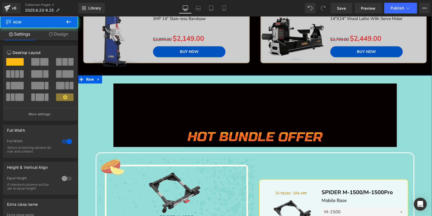
click at [89, 78] on span "Row" at bounding box center [90, 79] width 10 height 8
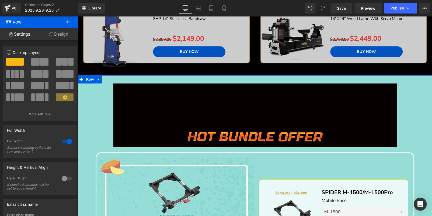
click at [62, 37] on link "Design" at bounding box center [58, 34] width 39 height 12
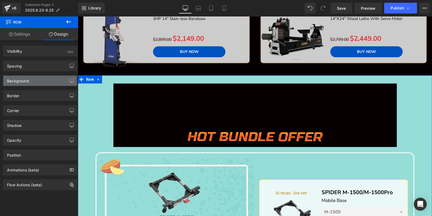
click at [33, 79] on div "Background" at bounding box center [40, 80] width 74 height 10
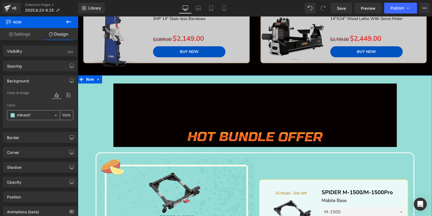
click at [38, 112] on input "#96ddd7" at bounding box center [34, 115] width 34 height 6
paste input "050000"
type input "#050000"
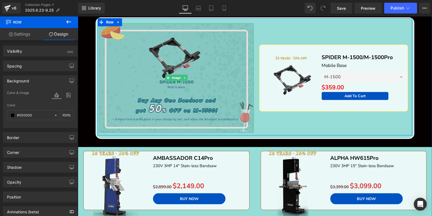
scroll to position [377, 0]
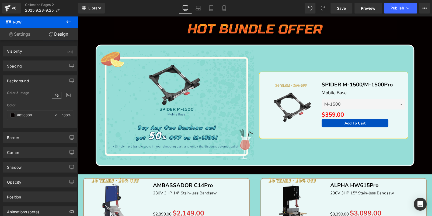
click at [106, 46] on span "Row" at bounding box center [109, 49] width 8 height 6
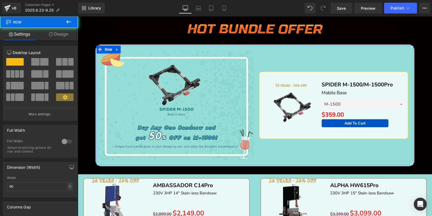
click at [56, 30] on link "Design" at bounding box center [58, 34] width 39 height 12
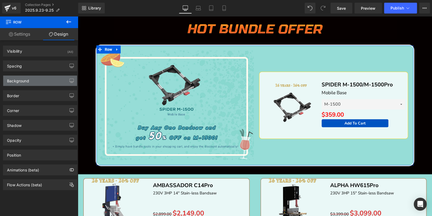
click at [34, 81] on div "Background" at bounding box center [40, 80] width 74 height 10
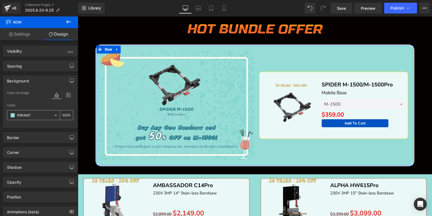
click at [36, 112] on input "#96ddd7" at bounding box center [34, 115] width 34 height 6
paste input "050000"
type input "#050000"
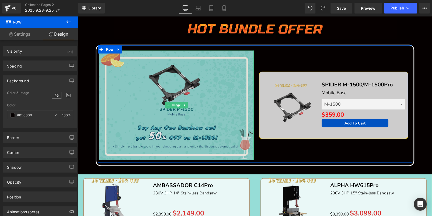
click at [149, 96] on img at bounding box center [176, 104] width 155 height 109
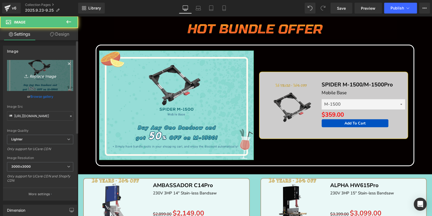
click at [12, 73] on link "Replace Image" at bounding box center [40, 75] width 66 height 31
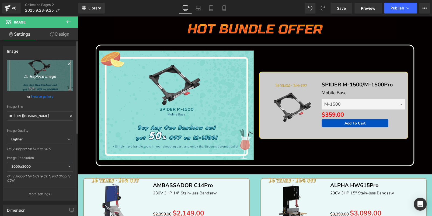
type input "C:\fakepath\edm_06.jpg"
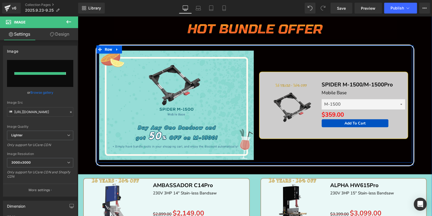
type input "[URL][DOMAIN_NAME]"
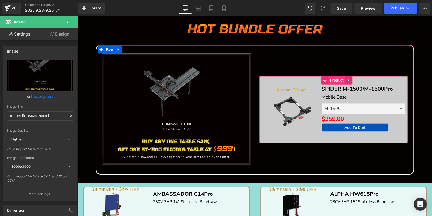
click at [336, 78] on span "Product" at bounding box center [336, 80] width 17 height 8
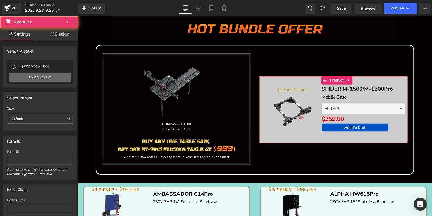
click at [43, 77] on link "Pick a Product" at bounding box center [40, 77] width 62 height 9
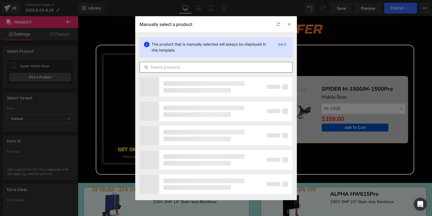
click at [238, 67] on input "text" at bounding box center [216, 67] width 153 height 6
paste input "COMPASS ST-1500"
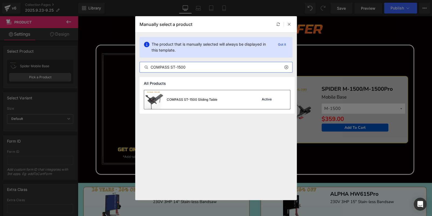
type input "COMPASS ST-1500"
drag, startPoint x: 171, startPoint y: 79, endPoint x: 233, endPoint y: 95, distance: 63.8
click at [233, 95] on div "COMPASS ST-1500 Sliding Table Active" at bounding box center [217, 99] width 146 height 19
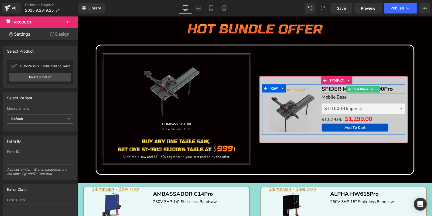
click at [395, 86] on p "SPIDER M-1500/M-1500Pro" at bounding box center [364, 89] width 84 height 9
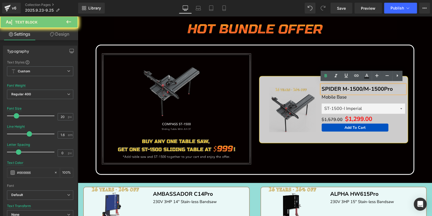
click at [395, 86] on p "SPIDER M-1500/M-1500Pro" at bounding box center [364, 89] width 84 height 9
paste div
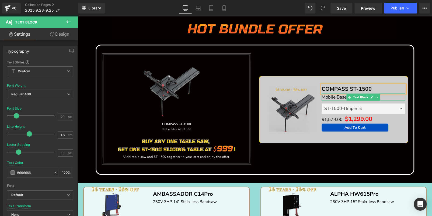
click at [383, 95] on p "Mobile Base" at bounding box center [364, 96] width 84 height 7
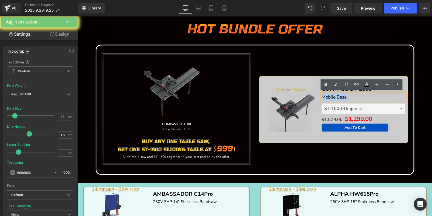
click at [383, 95] on p "Mobile Base" at bounding box center [364, 96] width 84 height 7
paste div
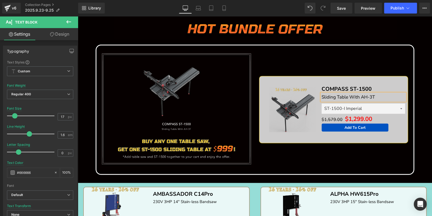
click at [116, 46] on link at bounding box center [116, 49] width 6 height 6
click at [288, 54] on div "Sale Off (P) Image COMPASS ST-1500 Text Block Sliding Table With AH-3T Text Blo…" at bounding box center [333, 109] width 157 height 118
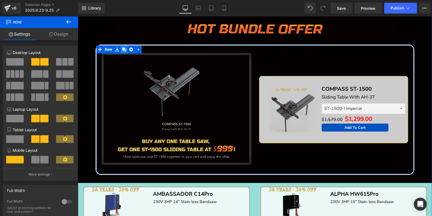
click at [122, 47] on icon at bounding box center [124, 49] width 4 height 4
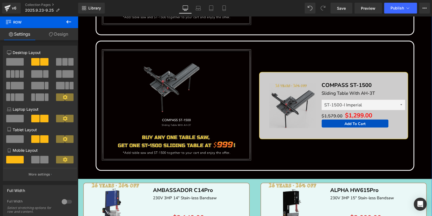
scroll to position [517, 0]
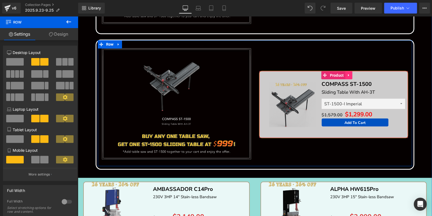
click at [348, 75] on icon at bounding box center [349, 75] width 4 height 4
click at [345, 74] on icon at bounding box center [345, 75] width 4 height 4
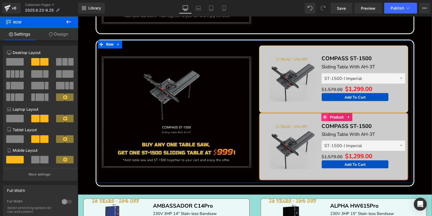
click at [332, 113] on span "Product" at bounding box center [336, 117] width 17 height 8
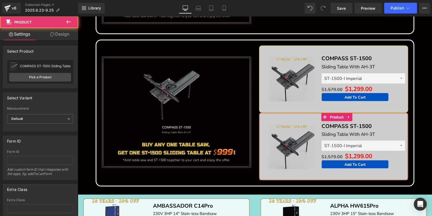
drag, startPoint x: 69, startPoint y: 36, endPoint x: 24, endPoint y: 66, distance: 54.6
click at [69, 36] on link "Design" at bounding box center [59, 34] width 39 height 12
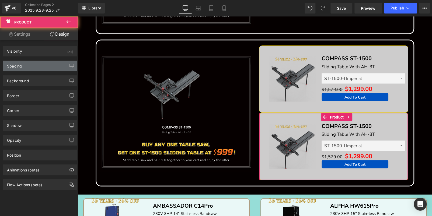
click at [24, 66] on div "Spacing" at bounding box center [40, 66] width 74 height 10
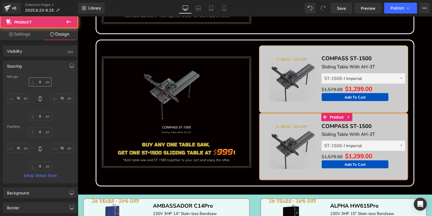
type input "0"
type input "10"
type input "0"
type input "10"
type input "0"
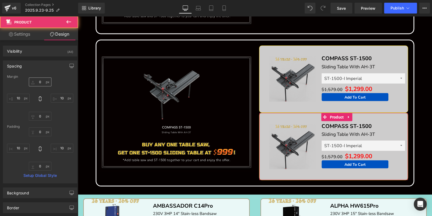
type input "10"
type input "0"
type input "10"
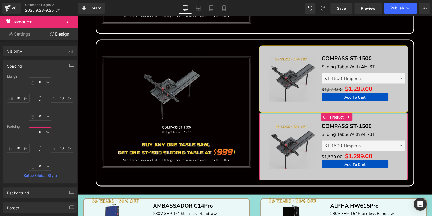
click at [40, 130] on input "0" at bounding box center [40, 131] width 23 height 9
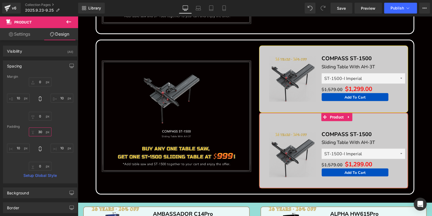
type input "3"
click at [40, 83] on input "0" at bounding box center [40, 81] width 23 height 9
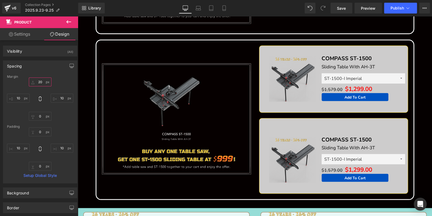
type input "20"
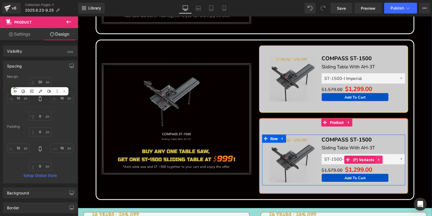
click at [377, 157] on icon at bounding box center [379, 159] width 4 height 4
click at [381, 158] on icon at bounding box center [383, 159] width 4 height 4
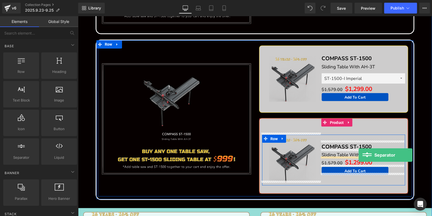
drag, startPoint x: 103, startPoint y: 168, endPoint x: 359, endPoint y: 155, distance: 255.8
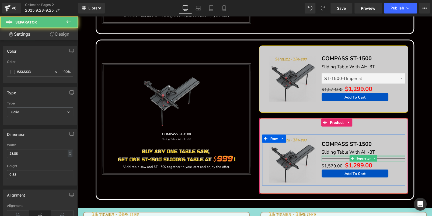
click at [335, 155] on div at bounding box center [364, 155] width 84 height 1
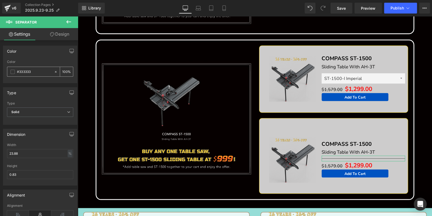
click at [54, 69] on div at bounding box center [57, 71] width 6 height 9
type input "none"
type input "0"
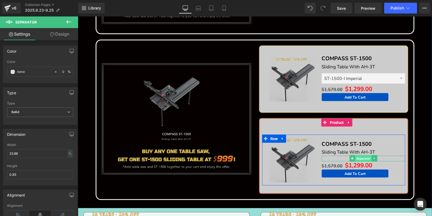
click at [361, 155] on span "Separator" at bounding box center [363, 158] width 16 height 6
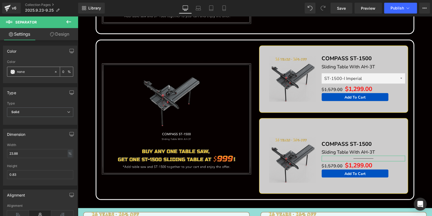
click at [12, 72] on span at bounding box center [13, 72] width 4 height 4
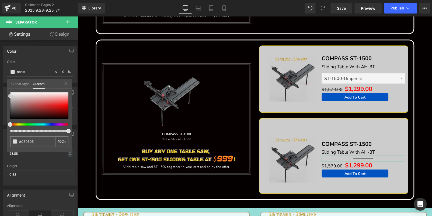
type input "#050505"
type input "100"
type input "#050505"
type input "100"
type input "#dbdbdb"
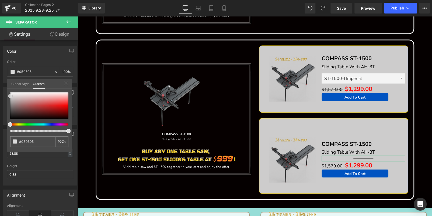
type input "#dbdbdb"
drag, startPoint x: 10, startPoint y: 118, endPoint x: 6, endPoint y: 58, distance: 60.2
click at [1, 67] on div "Color rgba(219, 219, 219, 1) Color #dbdbdb 100 % Global Style Custom Setup Glob…" at bounding box center [40, 61] width 81 height 41
type input "#ffffff"
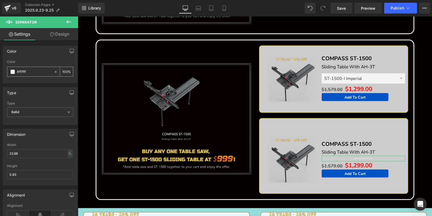
click at [63, 70] on input "100" at bounding box center [64, 71] width 5 height 6
type input "0"
click at [21, 176] on input "0.83" at bounding box center [40, 174] width 66 height 9
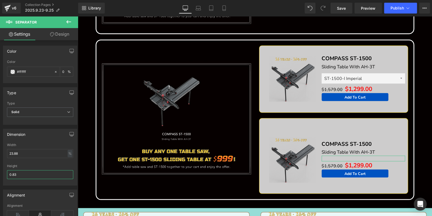
click at [21, 176] on input "0.83" at bounding box center [40, 174] width 66 height 9
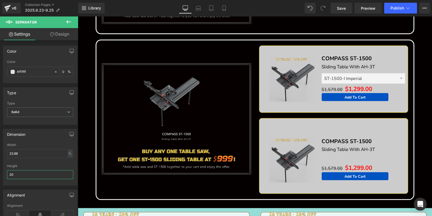
type input "20"
click at [334, 123] on body "Skip to content Search PRODUCTS TABLE SAWS SERIES" at bounding box center [255, 186] width 354 height 1375
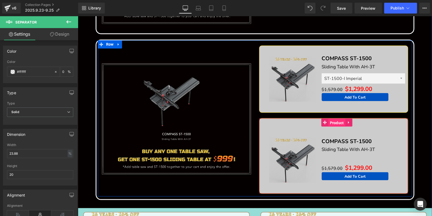
click at [334, 121] on span "Product" at bounding box center [336, 122] width 17 height 8
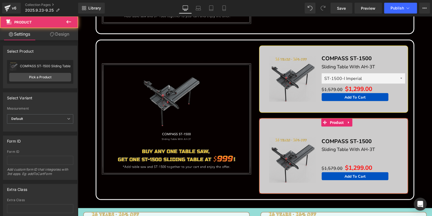
click at [52, 32] on link "Design" at bounding box center [59, 34] width 39 height 12
click at [0, 0] on div "Background" at bounding box center [0, 0] width 0 height 0
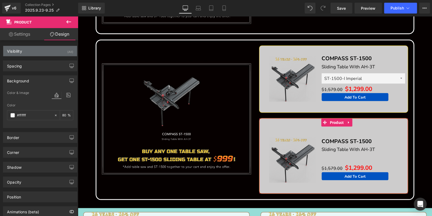
drag, startPoint x: 54, startPoint y: 81, endPoint x: 37, endPoint y: 54, distance: 31.2
click at [53, 81] on div "Background" at bounding box center [40, 80] width 74 height 10
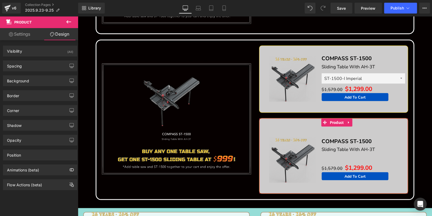
drag, startPoint x: 23, startPoint y: 33, endPoint x: 23, endPoint y: 38, distance: 4.6
click at [23, 33] on link "Settings" at bounding box center [19, 34] width 39 height 12
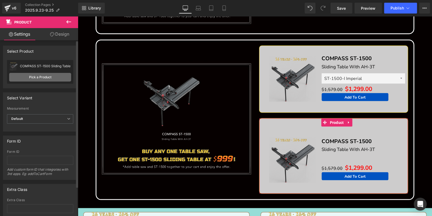
click at [33, 74] on link "Pick a Product" at bounding box center [40, 77] width 62 height 9
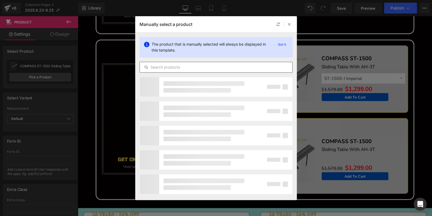
click at [171, 63] on div at bounding box center [216, 67] width 153 height 11
click at [172, 66] on input "text" at bounding box center [216, 67] width 153 height 6
paste input "COMPASS RT-S"
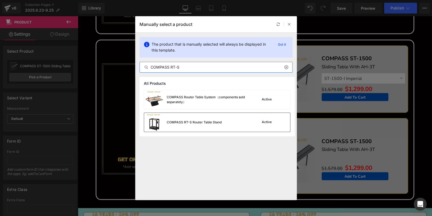
type input "COMPASS RT-S"
click at [228, 117] on div "COMPASS RT-S Router Table Stand Active" at bounding box center [217, 122] width 146 height 19
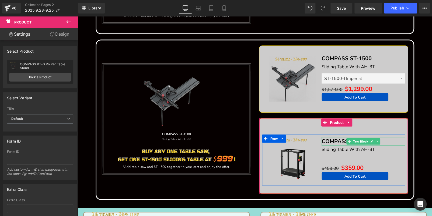
click at [389, 140] on p "COMPASS ST-1500" at bounding box center [364, 141] width 84 height 9
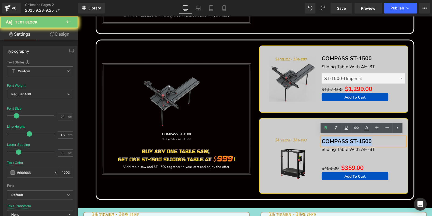
click at [389, 140] on p "COMPASS ST-1500" at bounding box center [364, 141] width 84 height 9
paste div
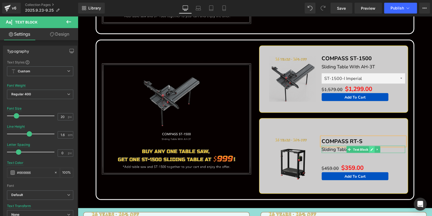
click at [371, 148] on icon at bounding box center [372, 148] width 3 height 3
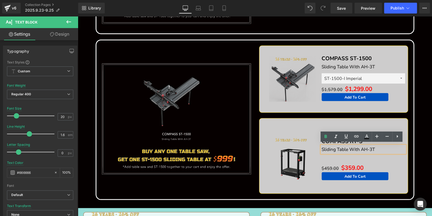
click at [371, 148] on font "Sliding Table With AH-3T" at bounding box center [348, 149] width 53 height 6
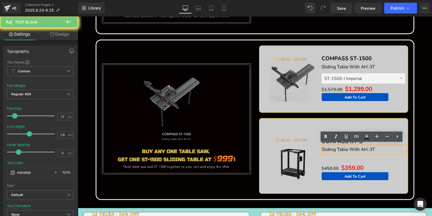
click at [371, 148] on font "Sliding Table With AH-3T" at bounding box center [348, 149] width 53 height 6
paste div
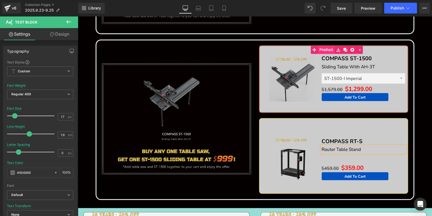
click at [325, 47] on link "Product" at bounding box center [323, 50] width 24 height 8
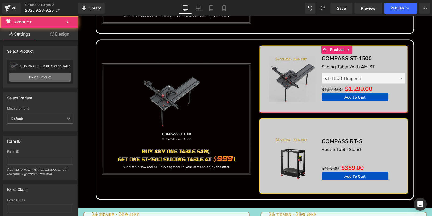
click at [47, 76] on link "Pick a Product" at bounding box center [40, 77] width 62 height 9
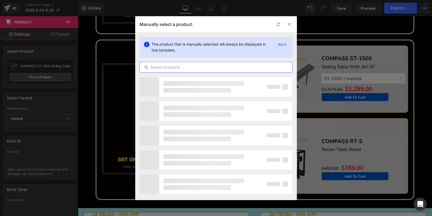
click at [244, 64] on input "text" at bounding box center [216, 67] width 153 height 6
paste input "COMPASS RT"
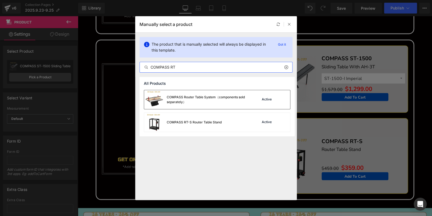
type input "COMPASS RT"
click at [251, 91] on div "COMPASS Router Table System（components sold separately） Active" at bounding box center [217, 99] width 146 height 19
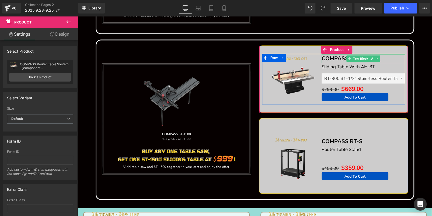
click at [388, 55] on p "COMPASS ST-1500" at bounding box center [364, 58] width 84 height 9
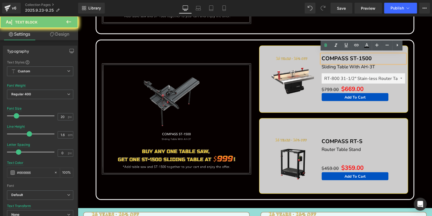
click at [388, 55] on p "COMPASS ST-1500" at bounding box center [364, 58] width 84 height 9
paste div
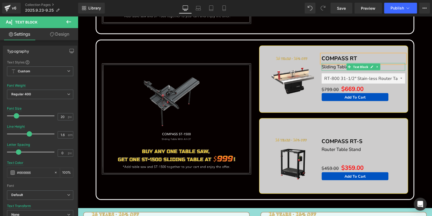
click at [397, 65] on p "Sliding Table With AH-3T" at bounding box center [364, 66] width 84 height 7
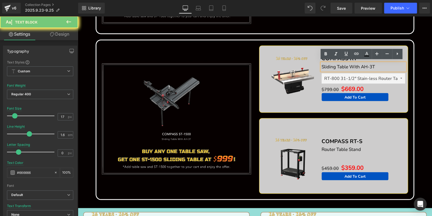
click at [397, 65] on p "Sliding Table With AH-3T" at bounding box center [364, 66] width 84 height 7
paste div
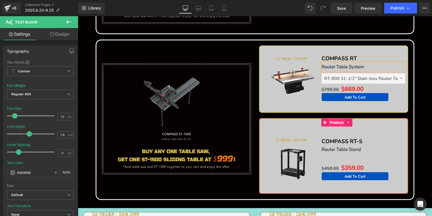
click at [334, 122] on span "Product" at bounding box center [336, 122] width 17 height 8
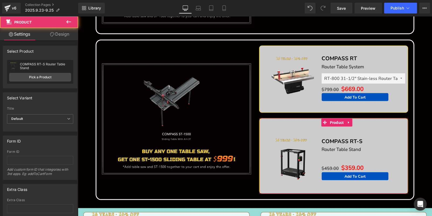
click at [61, 35] on link "Design" at bounding box center [59, 34] width 39 height 12
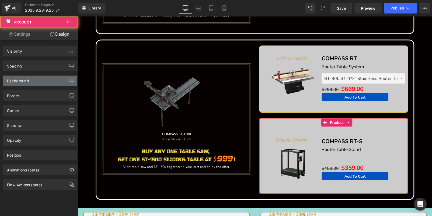
type input "20"
type input "10"
type input "0"
type input "10"
type input "30"
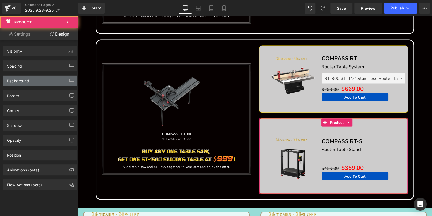
type input "10"
type input "0"
type input "10"
type input "#ffffff"
type input "80"
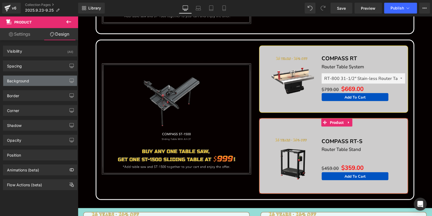
click at [31, 80] on div "Background" at bounding box center [40, 80] width 74 height 10
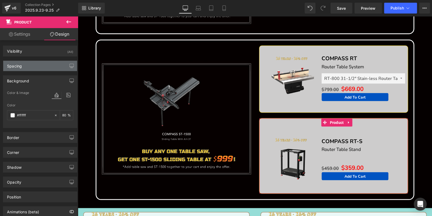
click at [36, 66] on div "Spacing" at bounding box center [40, 66] width 74 height 10
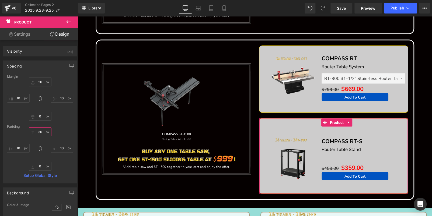
click at [40, 131] on input "30" at bounding box center [40, 131] width 23 height 9
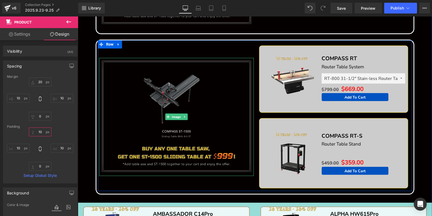
type input "1"
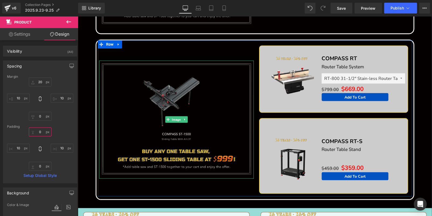
type input "5"
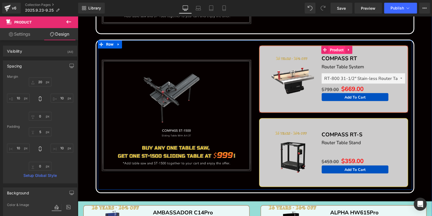
click at [339, 46] on span "Product" at bounding box center [336, 50] width 17 height 8
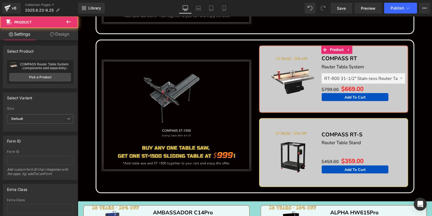
click at [54, 34] on link "Design" at bounding box center [59, 34] width 39 height 12
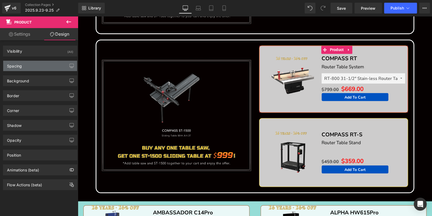
type input "#ffffff"
type input "80"
click at [39, 66] on div "Spacing" at bounding box center [40, 66] width 74 height 10
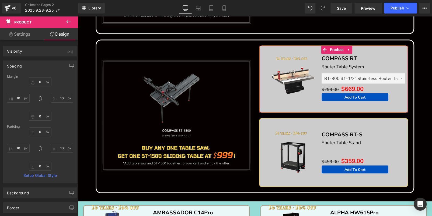
click at [39, 66] on div "Spacing" at bounding box center [40, 66] width 74 height 10
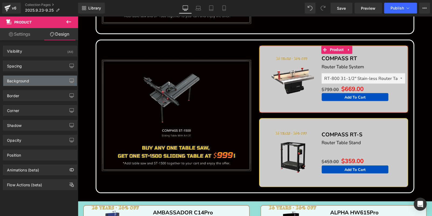
click at [39, 81] on div "Background" at bounding box center [40, 80] width 74 height 10
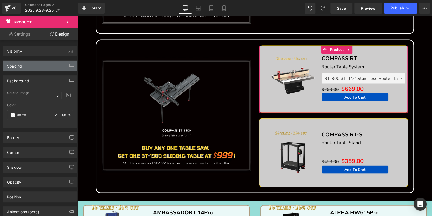
click at [40, 66] on div "Spacing" at bounding box center [40, 66] width 74 height 10
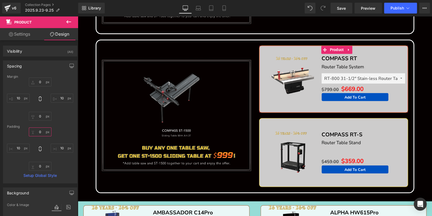
click at [40, 130] on input "0" at bounding box center [40, 131] width 23 height 9
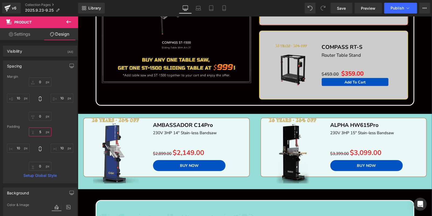
scroll to position [652, 0]
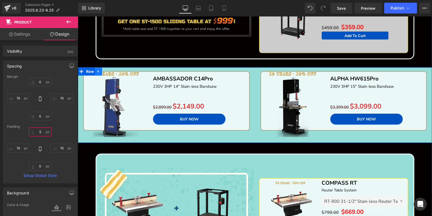
type input "5"
click at [98, 69] on icon at bounding box center [99, 71] width 4 height 4
click at [111, 70] on icon at bounding box center [113, 72] width 4 height 4
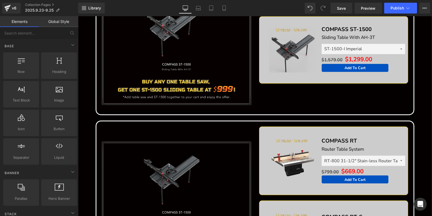
scroll to position [517, 0]
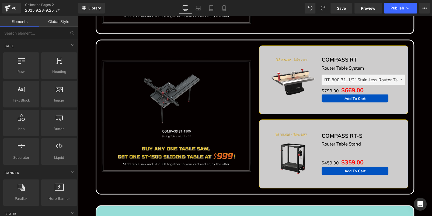
click at [137, 80] on img at bounding box center [176, 117] width 155 height 118
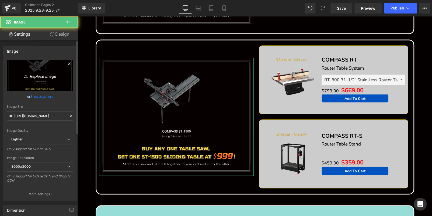
click at [50, 68] on link "Replace Image" at bounding box center [40, 75] width 66 height 31
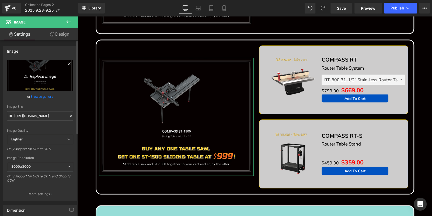
type input "C:\fakepath\edm_07.jpg"
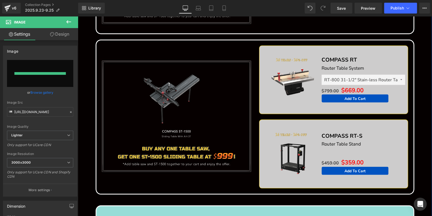
type input "[URL][DOMAIN_NAME]"
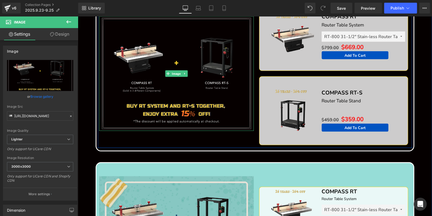
scroll to position [652, 0]
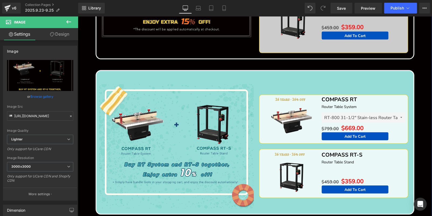
click at [78, 16] on div at bounding box center [78, 16] width 0 height 0
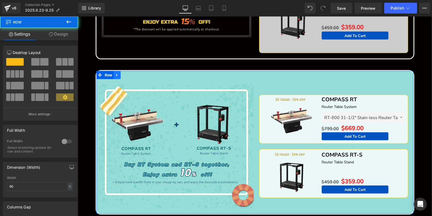
click at [119, 73] on link at bounding box center [117, 75] width 7 height 8
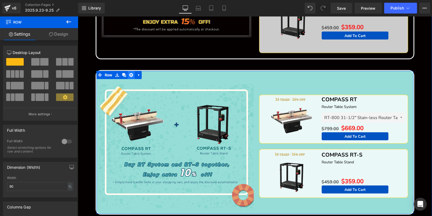
click at [129, 73] on icon at bounding box center [131, 75] width 4 height 4
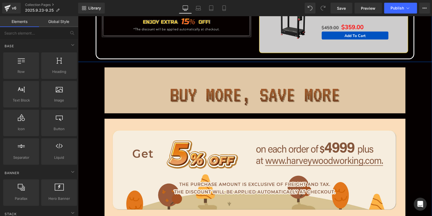
drag, startPoint x: 201, startPoint y: 83, endPoint x: 157, endPoint y: 88, distance: 44.7
click at [201, 83] on img at bounding box center [255, 90] width 301 height 46
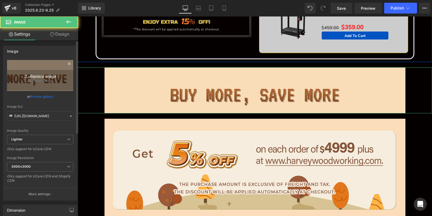
click at [39, 74] on icon "Replace Image" at bounding box center [40, 75] width 43 height 7
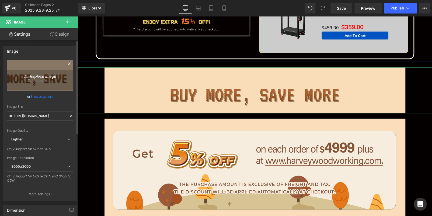
type input "C:\fakepath\edm_08.jpg"
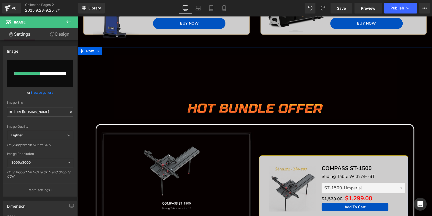
scroll to position [382, 0]
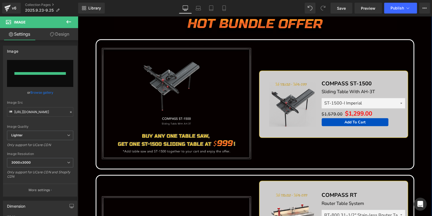
type input "[URL][DOMAIN_NAME]"
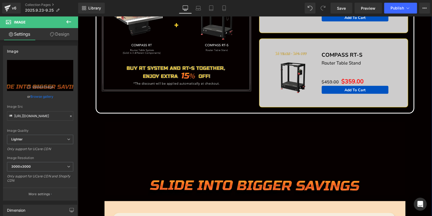
scroll to position [706, 0]
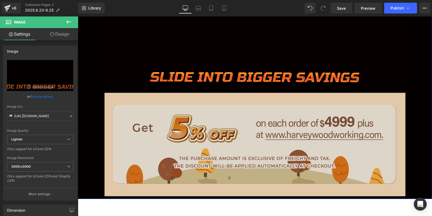
click at [205, 145] on img at bounding box center [255, 144] width 301 height 103
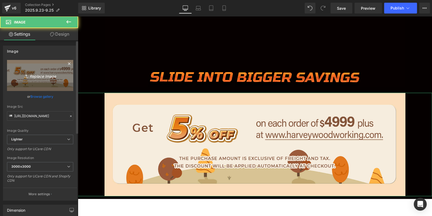
click at [40, 61] on link "Replace Image" at bounding box center [40, 75] width 66 height 31
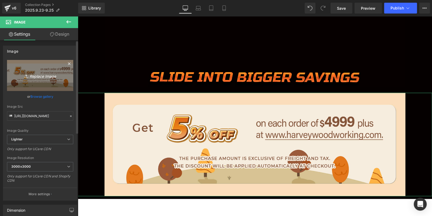
type input "C:\fakepath\edm_09.jpg"
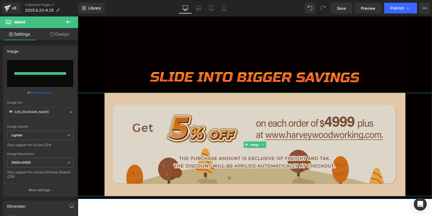
type input "[URL][DOMAIN_NAME]"
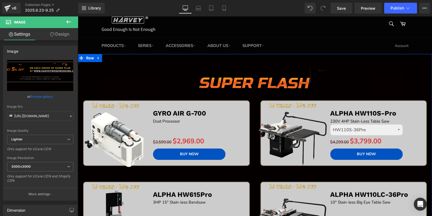
scroll to position [5, 0]
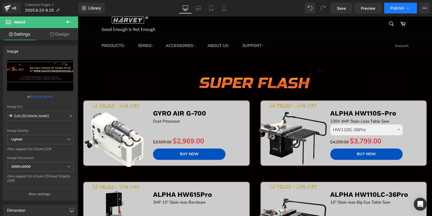
click at [399, 7] on span "Publish" at bounding box center [397, 8] width 13 height 4
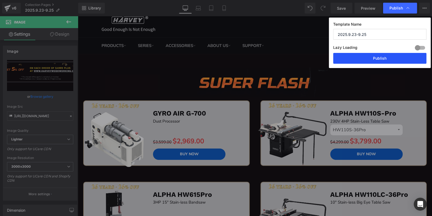
drag, startPoint x: 382, startPoint y: 61, endPoint x: 262, endPoint y: 28, distance: 124.2
click at [382, 61] on button "Publish" at bounding box center [379, 58] width 93 height 11
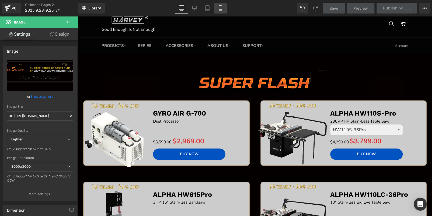
click at [220, 9] on icon at bounding box center [220, 7] width 5 height 5
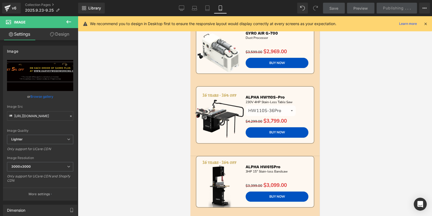
scroll to position [0, 0]
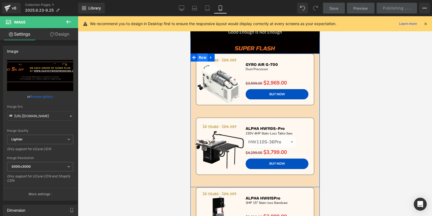
click at [199, 59] on span "Row" at bounding box center [202, 57] width 10 height 8
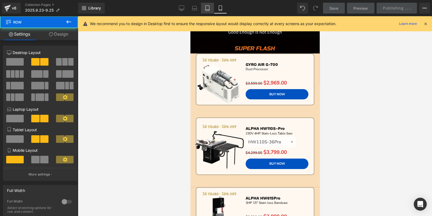
click at [206, 9] on icon at bounding box center [207, 7] width 5 height 5
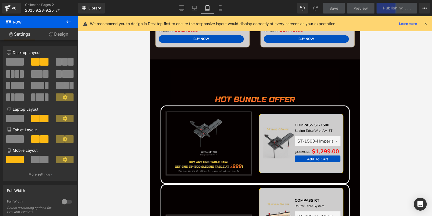
scroll to position [566, 0]
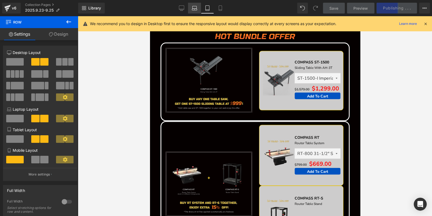
click at [195, 5] on link "Laptop" at bounding box center [194, 8] width 13 height 11
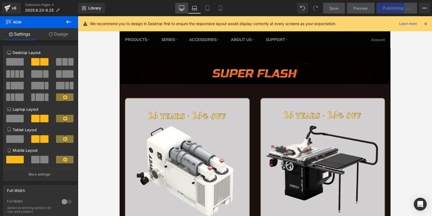
click at [176, 8] on link "Desktop" at bounding box center [181, 8] width 13 height 11
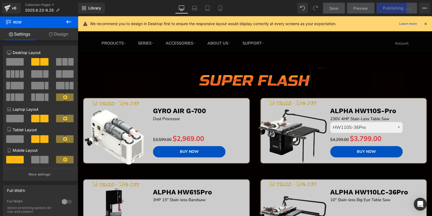
scroll to position [0, 0]
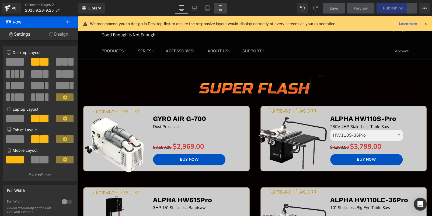
click at [222, 13] on link "Mobile" at bounding box center [220, 8] width 13 height 11
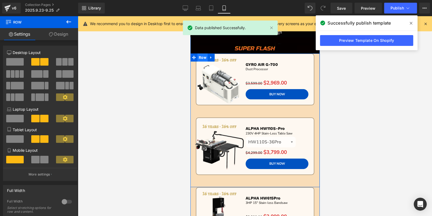
click at [200, 58] on span "Row" at bounding box center [202, 57] width 10 height 8
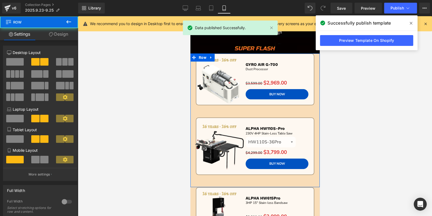
click at [64, 36] on link "Design" at bounding box center [58, 34] width 39 height 12
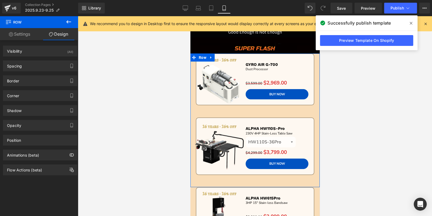
click at [55, 30] on link "Design" at bounding box center [58, 34] width 39 height 12
click at [31, 34] on link "Settings" at bounding box center [19, 34] width 39 height 12
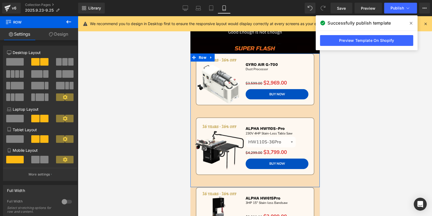
click at [53, 35] on link "Design" at bounding box center [58, 34] width 39 height 12
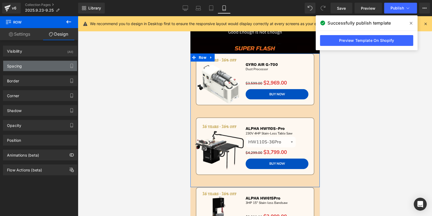
click at [41, 67] on div "Spacing" at bounding box center [40, 66] width 74 height 10
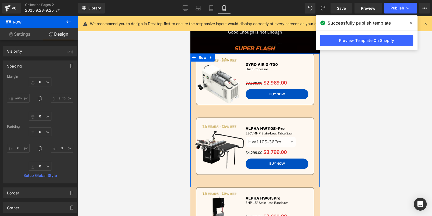
click at [41, 67] on div "Spacing" at bounding box center [40, 66] width 74 height 10
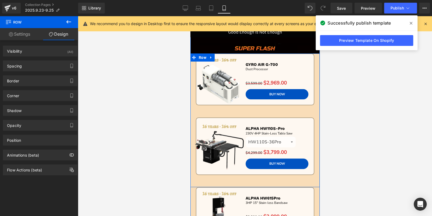
click at [219, 111] on div "Sale Off (P) Image GYRO AIR G-700 Text Block Dust Processor Text Block Separato…" at bounding box center [254, 85] width 129 height 64
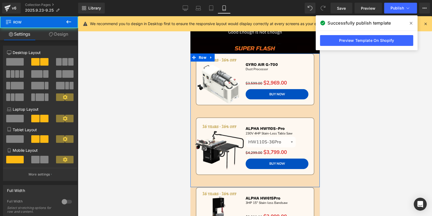
click at [51, 35] on icon at bounding box center [51, 34] width 4 height 4
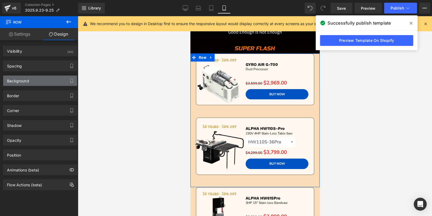
click at [30, 78] on div "Background" at bounding box center [40, 80] width 74 height 10
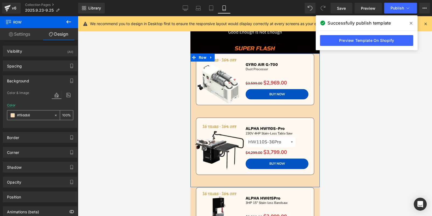
click at [34, 116] on input "#f9ddb8" at bounding box center [34, 115] width 34 height 6
paste input "Router Table System"
type input "Router Table System"
type input "0"
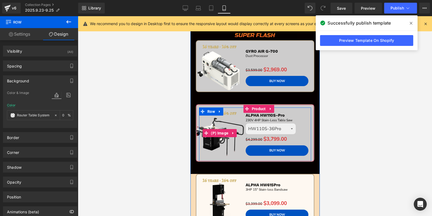
scroll to position [81, 0]
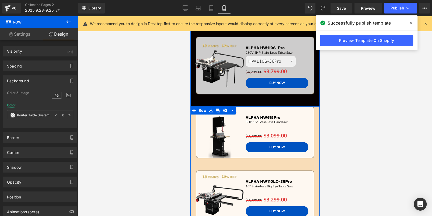
click at [306, 163] on div "Sale Off (P) Image ALPHA HW615Pro Text Block 3HP 15" Stain-less Bandsaw Text Bl…" at bounding box center [254, 138] width 129 height 64
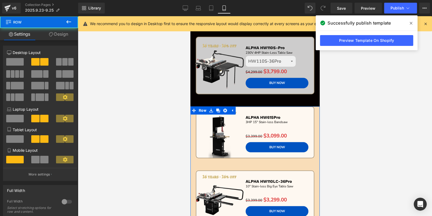
click at [61, 36] on link "Design" at bounding box center [58, 34] width 39 height 12
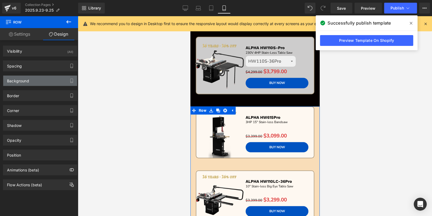
click at [23, 82] on div "Background" at bounding box center [18, 79] width 22 height 8
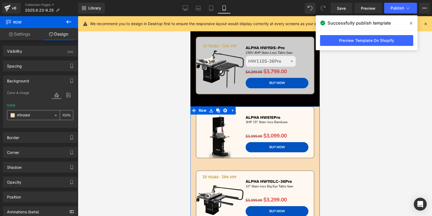
click at [31, 116] on input "#f9ddb8" at bounding box center [34, 115] width 34 height 6
paste input "Router Table System"
type input "Router Table System"
type input "0"
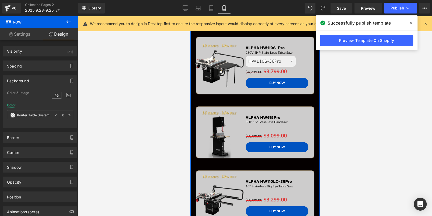
scroll to position [242, 0]
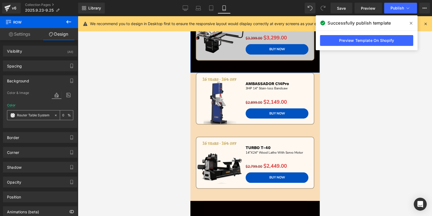
drag, startPoint x: 53, startPoint y: 114, endPoint x: 61, endPoint y: 113, distance: 8.1
click at [54, 113] on icon at bounding box center [56, 115] width 4 height 4
type input "none"
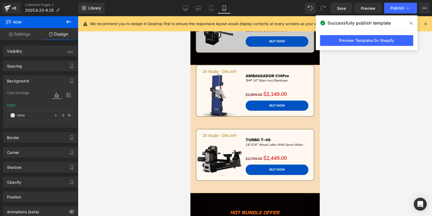
scroll to position [296, 0]
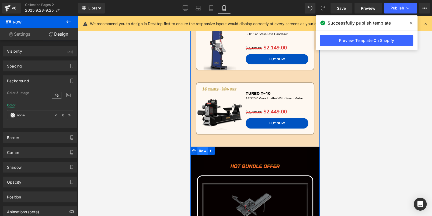
click at [204, 147] on span "Row" at bounding box center [202, 151] width 10 height 8
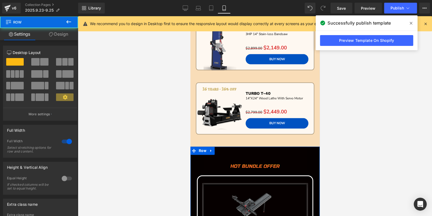
click at [57, 35] on link "Design" at bounding box center [58, 34] width 39 height 12
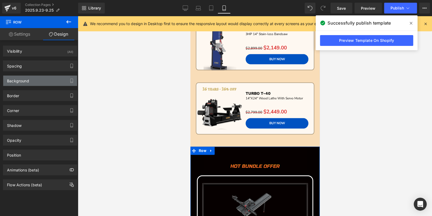
click at [35, 80] on div "Background" at bounding box center [40, 80] width 74 height 10
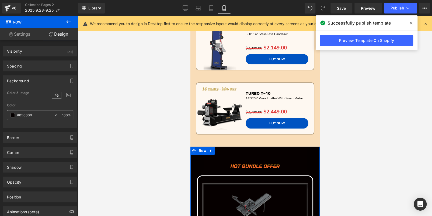
click at [36, 113] on input "#050000" at bounding box center [34, 115] width 34 height 6
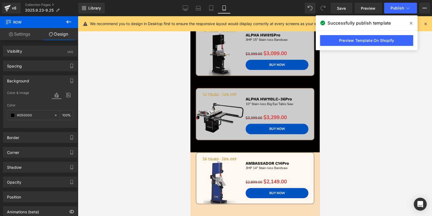
scroll to position [162, 0]
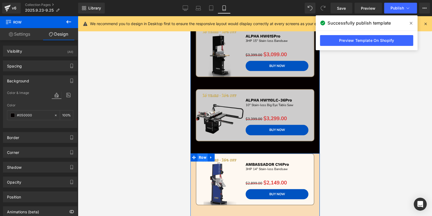
click at [200, 155] on span "Row" at bounding box center [202, 157] width 10 height 8
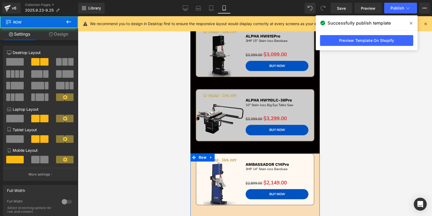
click at [55, 36] on link "Design" at bounding box center [58, 34] width 39 height 12
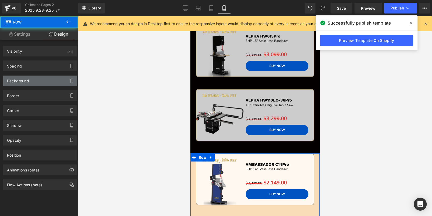
type input "#f9ddb8"
type input "100"
click at [35, 76] on div "Background" at bounding box center [40, 80] width 74 height 10
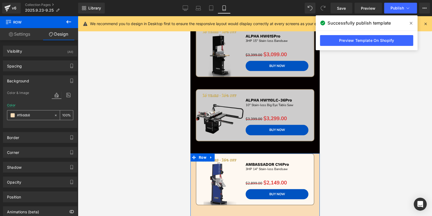
click at [33, 118] on div "#f9ddb8" at bounding box center [30, 114] width 47 height 9
click at [33, 113] on input "#f9ddb8" at bounding box center [34, 115] width 34 height 6
paste input "050000"
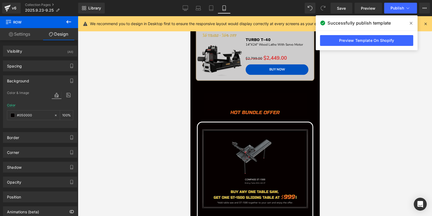
scroll to position [215, 0]
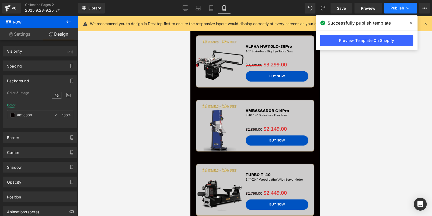
type input "#050000"
click at [388, 8] on button "Publish" at bounding box center [400, 8] width 33 height 11
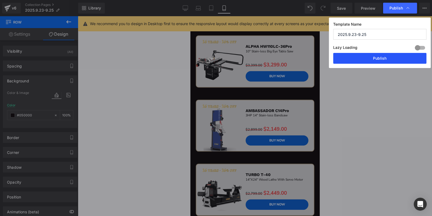
drag, startPoint x: 382, startPoint y: 59, endPoint x: 31, endPoint y: 102, distance: 353.2
click at [382, 59] on button "Publish" at bounding box center [379, 58] width 93 height 11
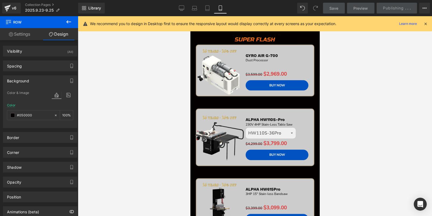
scroll to position [0, 0]
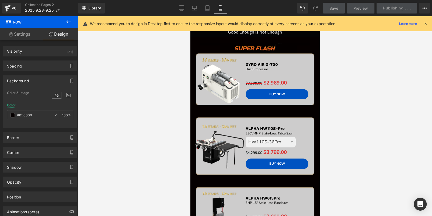
click at [425, 23] on icon at bounding box center [425, 23] width 5 height 5
